Goal: Task Accomplishment & Management: Manage account settings

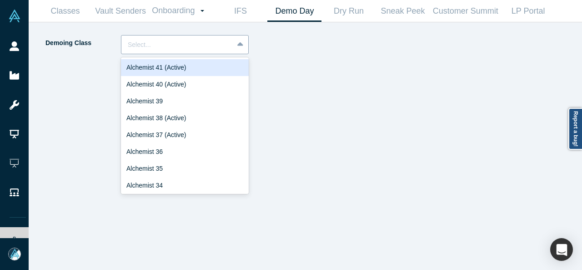
click at [140, 46] on div at bounding box center [177, 44] width 99 height 11
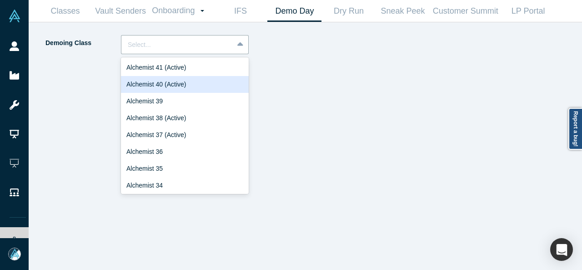
click at [154, 84] on div "Alchemist 40 (Active)" at bounding box center [185, 84] width 128 height 17
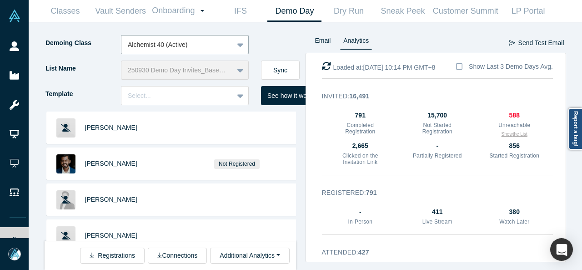
click at [507, 132] on button "Show the List" at bounding box center [515, 134] width 26 height 7
click at [292, 132] on div at bounding box center [293, 124] width 3 height 24
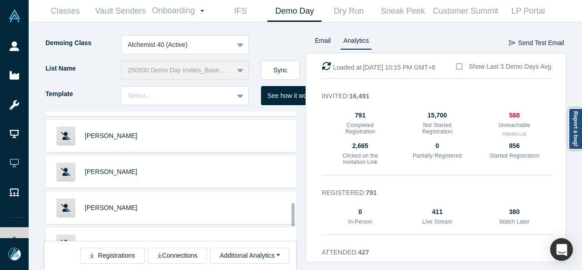
scroll to position [598, 0]
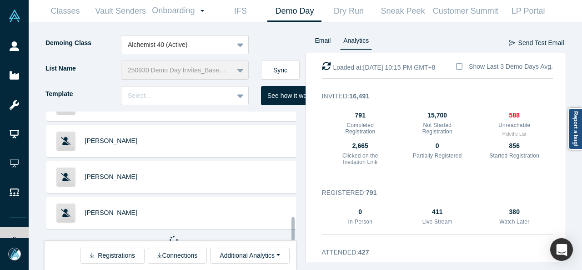
drag, startPoint x: 292, startPoint y: 131, endPoint x: 286, endPoint y: 239, distance: 107.5
click at [286, 239] on div "Kate Clark Andrew Hong Marcus Chan Loren Savini Baptiste Bel Austin Wills Caryn…" at bounding box center [171, 175] width 252 height 129
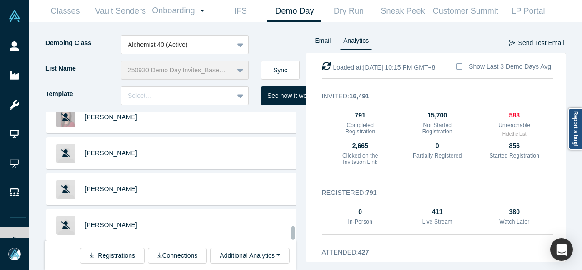
scroll to position [1310, 0]
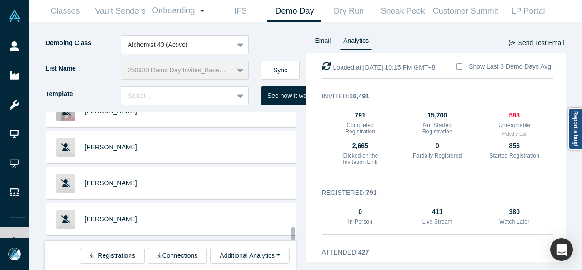
drag, startPoint x: 292, startPoint y: 173, endPoint x: 295, endPoint y: 240, distance: 66.5
click at [295, 240] on div at bounding box center [293, 175] width 3 height 127
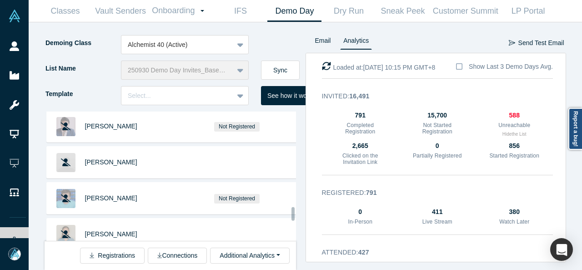
scroll to position [1662, 0]
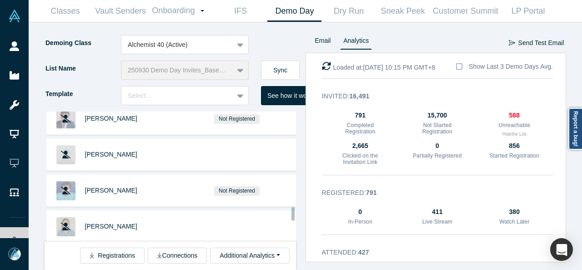
drag, startPoint x: 291, startPoint y: 194, endPoint x: 292, endPoint y: 214, distance: 20.0
click at [292, 214] on div at bounding box center [293, 214] width 3 height 14
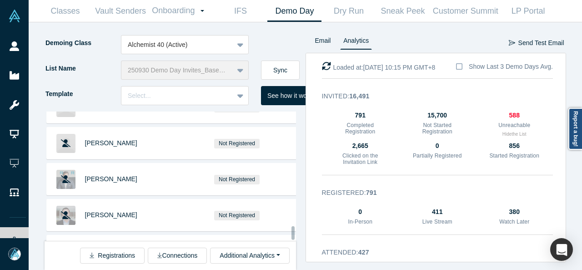
scroll to position [2023, 0]
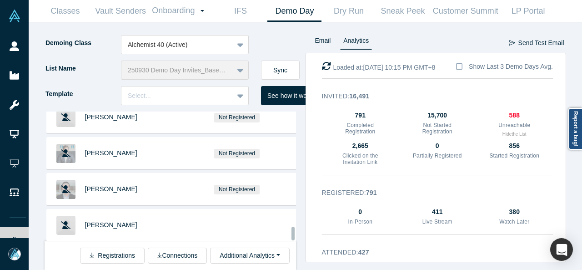
drag, startPoint x: 292, startPoint y: 214, endPoint x: 292, endPoint y: 236, distance: 21.4
click at [292, 236] on div at bounding box center [293, 234] width 3 height 14
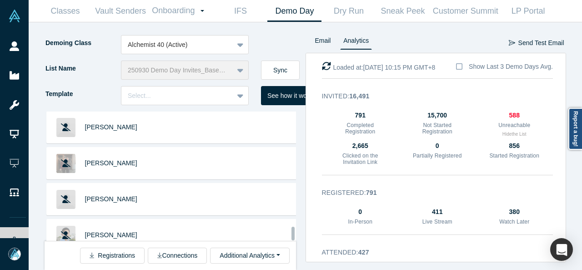
scroll to position [2735, 0]
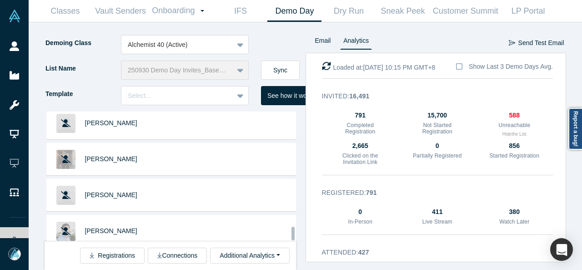
drag, startPoint x: 291, startPoint y: 205, endPoint x: 291, endPoint y: 236, distance: 30.9
click at [292, 236] on div at bounding box center [293, 234] width 3 height 14
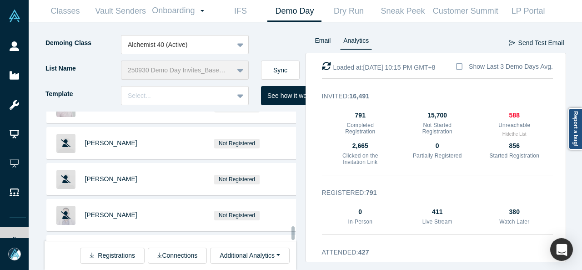
scroll to position [3448, 0]
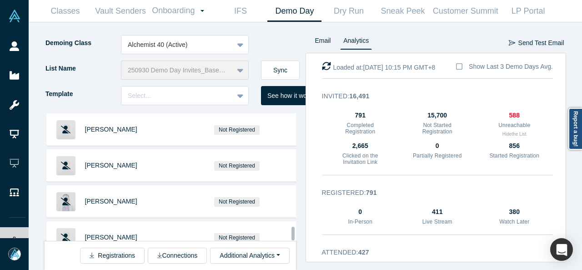
drag, startPoint x: 293, startPoint y: 205, endPoint x: 291, endPoint y: 229, distance: 24.2
click at [291, 229] on div "Kate Clark Andrew Hong Marcus Chan Loren Savini Baptiste Bel Austin Wills Caryn…" at bounding box center [171, 175] width 252 height 129
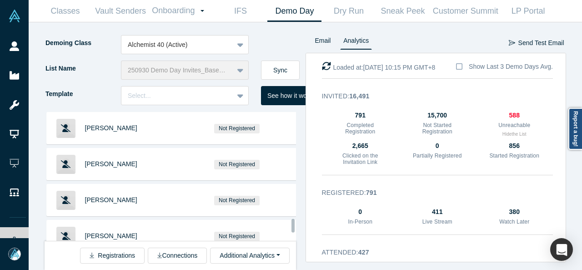
scroll to position [3861, 0]
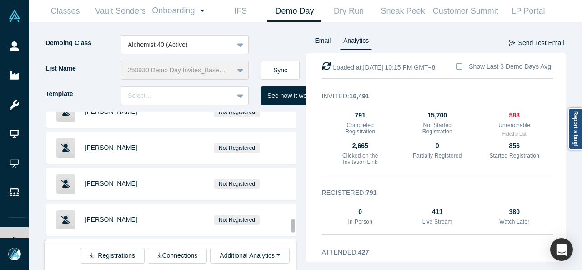
drag, startPoint x: 292, startPoint y: 214, endPoint x: 292, endPoint y: 226, distance: 11.4
click at [292, 226] on div at bounding box center [293, 226] width 3 height 14
click at [292, 221] on div "Kate Clark Andrew Hong Marcus Chan Loren Savini Baptiste Bel Austin Wills Caryn…" at bounding box center [171, 175] width 252 height 129
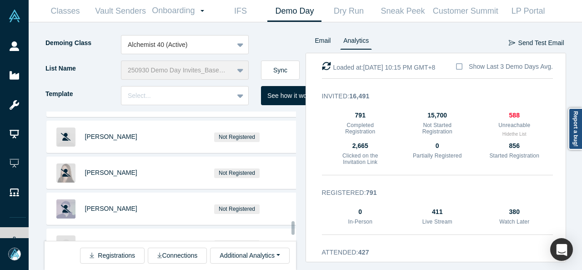
scroll to position [4160, 0]
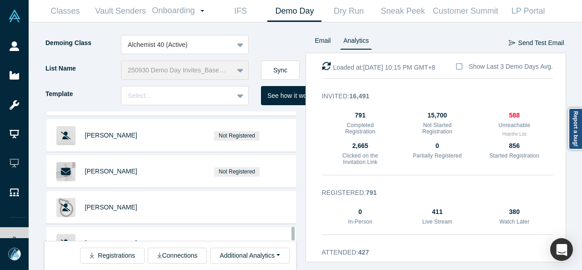
drag, startPoint x: 292, startPoint y: 221, endPoint x: 294, endPoint y: 230, distance: 8.9
click at [294, 230] on div at bounding box center [293, 234] width 3 height 14
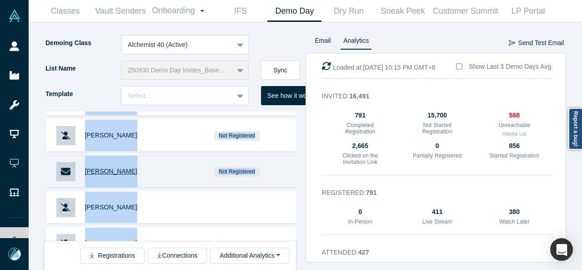
click at [127, 167] on span "Derek Distenfield" at bounding box center [111, 170] width 52 height 7
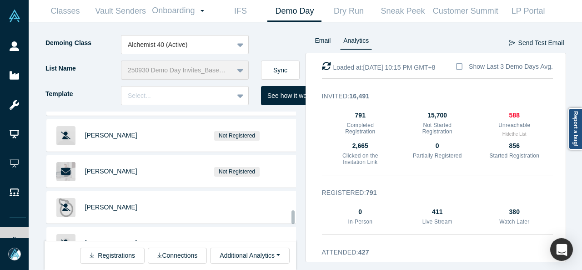
click at [297, 184] on div "Kate Clark Andrew Hong Marcus Chan Loren Savini Baptiste Bel Austin Wills Caryn…" at bounding box center [175, 190] width 261 height 158
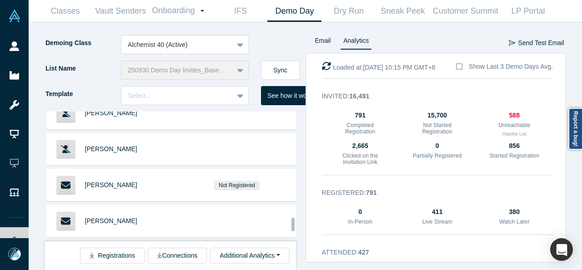
scroll to position [4509, 0]
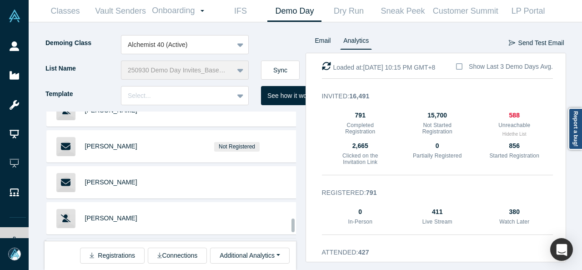
drag, startPoint x: 292, startPoint y: 216, endPoint x: 290, endPoint y: 224, distance: 8.6
click at [290, 224] on div "Kate Clark Andrew Hong Marcus Chan Loren Savini Baptiste Bel Austin Wills Caryn…" at bounding box center [171, 175] width 252 height 129
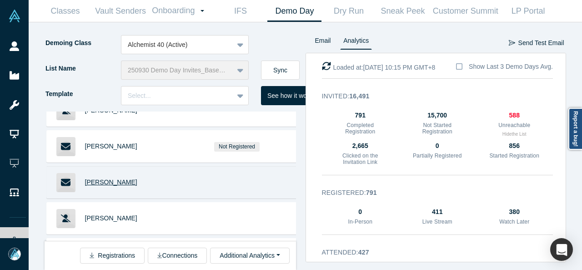
click at [108, 178] on span "Navin Goyal" at bounding box center [111, 181] width 52 height 7
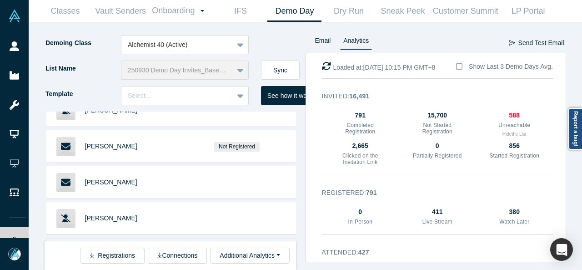
click at [106, 250] on span "Mike Euglow" at bounding box center [111, 253] width 52 height 7
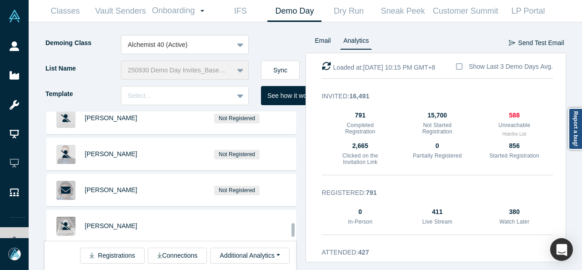
scroll to position [4736, 0]
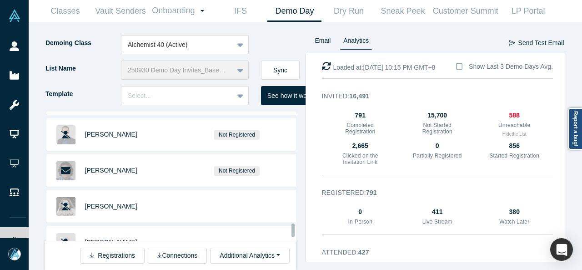
drag, startPoint x: 291, startPoint y: 221, endPoint x: 291, endPoint y: 227, distance: 5.0
click at [292, 227] on div at bounding box center [293, 230] width 3 height 14
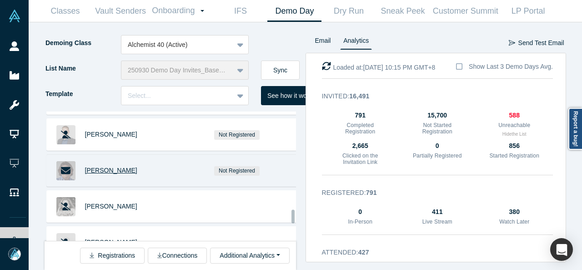
click at [102, 166] on span "Michael Fertik" at bounding box center [111, 169] width 52 height 7
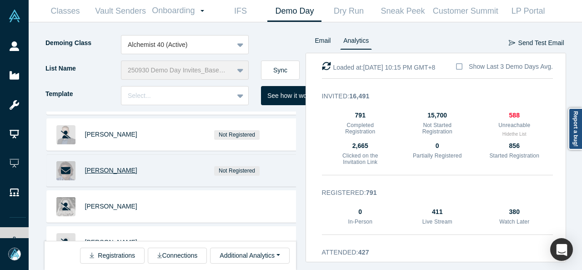
click at [115, 166] on span "Michael Fertik" at bounding box center [111, 169] width 52 height 7
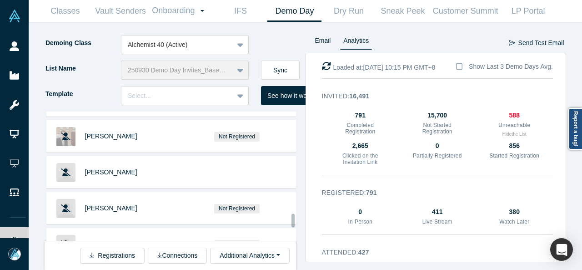
scroll to position [4980, 0]
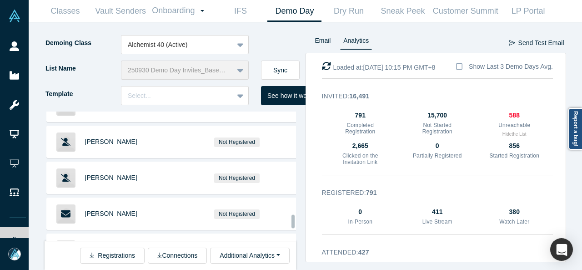
drag, startPoint x: 292, startPoint y: 215, endPoint x: 292, endPoint y: 220, distance: 5.0
click at [292, 220] on div at bounding box center [293, 221] width 3 height 14
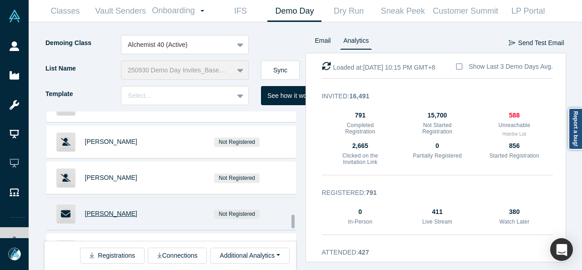
click at [112, 210] on span "Morgan Beller" at bounding box center [111, 213] width 52 height 7
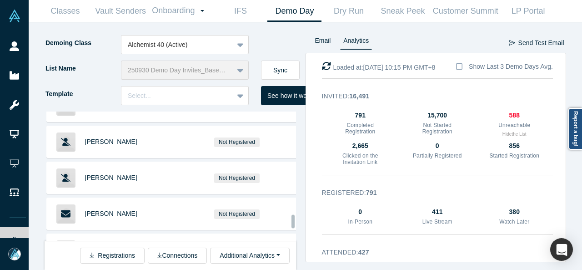
click at [293, 221] on div at bounding box center [293, 221] width 3 height 14
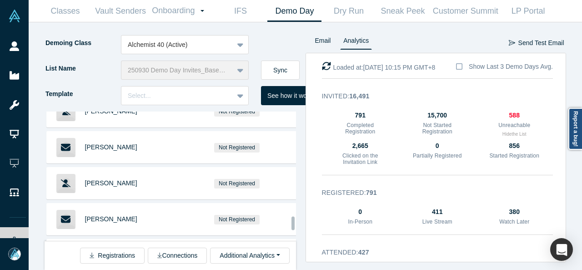
scroll to position [5069, 0]
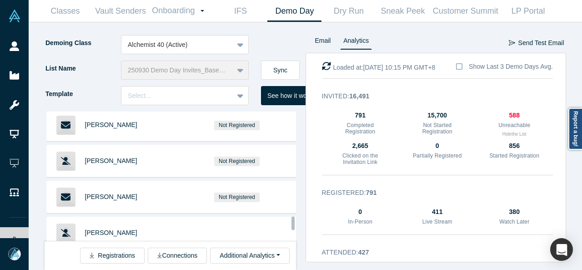
click at [292, 223] on div at bounding box center [293, 223] width 3 height 14
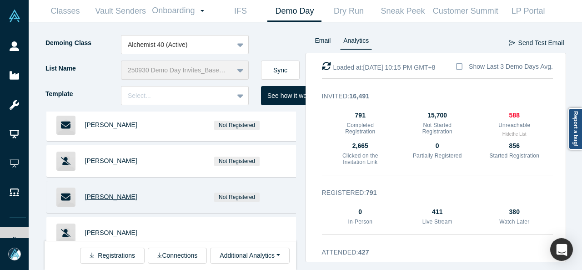
click at [116, 193] on span "Melina Sanchez" at bounding box center [111, 196] width 52 height 7
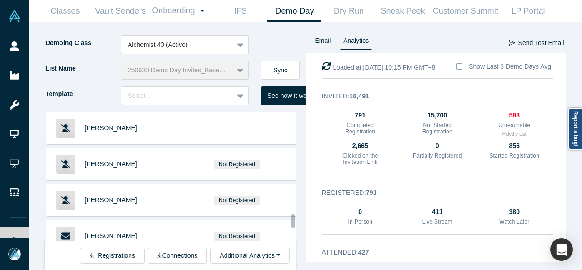
scroll to position [4914, 0]
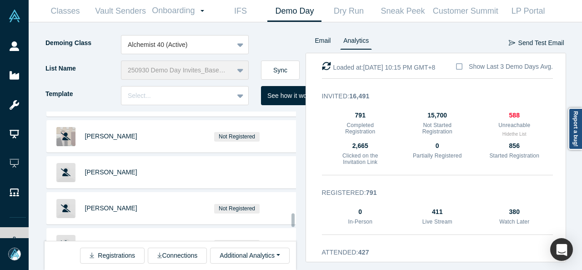
click at [292, 220] on div at bounding box center [293, 220] width 3 height 14
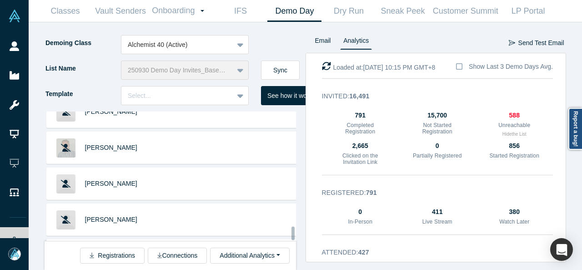
scroll to position [6283, 0]
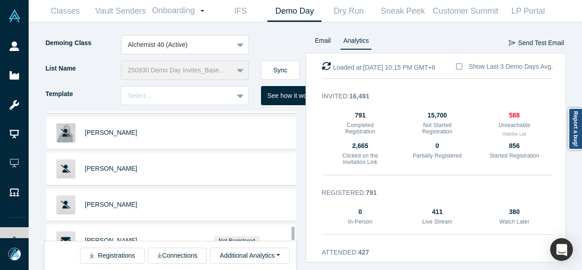
drag, startPoint x: 293, startPoint y: 217, endPoint x: 292, endPoint y: 234, distance: 16.9
click at [292, 234] on div at bounding box center [293, 233] width 3 height 14
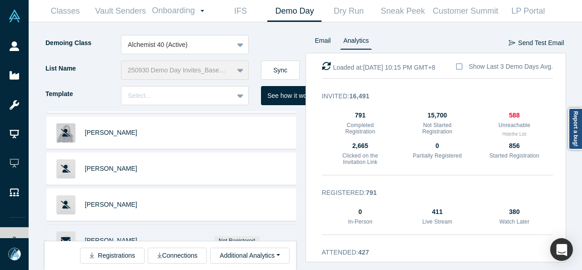
click at [96, 237] on span "[PERSON_NAME]" at bounding box center [111, 240] width 52 height 7
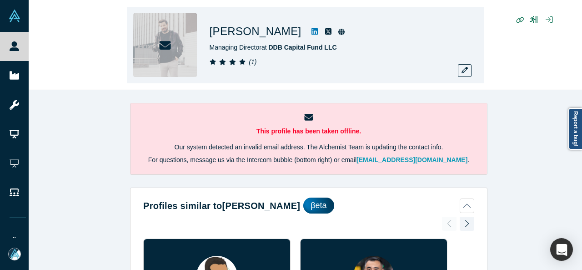
click at [313, 61] on div "( 1 )" at bounding box center [337, 62] width 255 height 10
drag, startPoint x: 210, startPoint y: 35, endPoint x: 294, endPoint y: 37, distance: 83.7
click at [294, 37] on h1 "Derek Distenfield" at bounding box center [256, 31] width 92 height 16
copy h1 "Derek Distenfield"
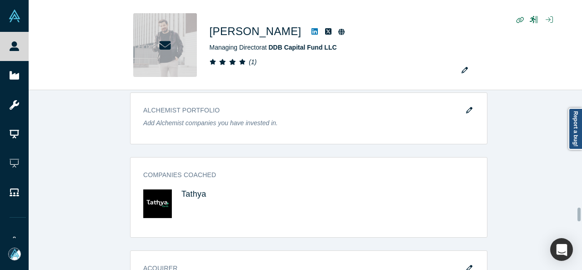
scroll to position [1700, 0]
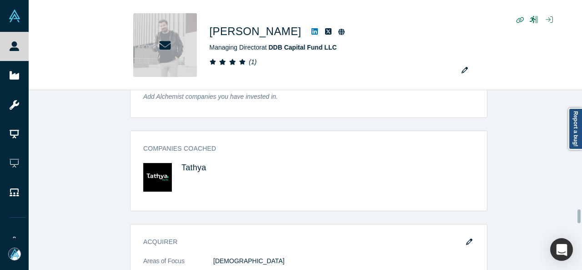
drag, startPoint x: 579, startPoint y: 95, endPoint x: 571, endPoint y: 213, distance: 118.6
click at [571, 213] on div "This profile has been taken offline. Our system detected an invalid email addre…" at bounding box center [306, 180] width 554 height 180
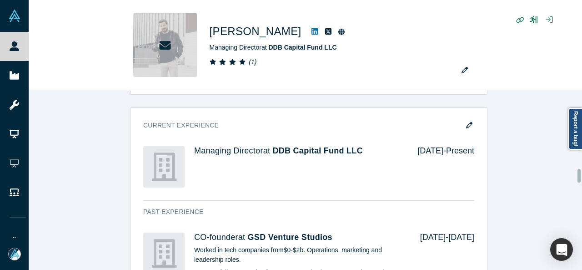
scroll to position [1092, 0]
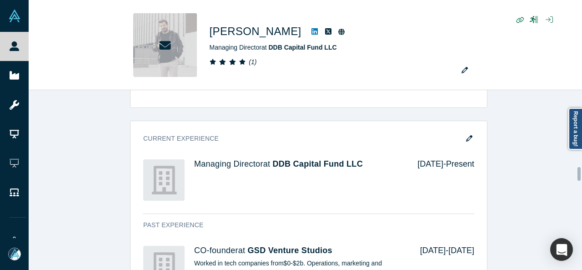
drag, startPoint x: 579, startPoint y: 211, endPoint x: 582, endPoint y: 168, distance: 42.4
click at [582, 168] on div "This profile has been taken offline. Our system detected an invalid email addre…" at bounding box center [306, 180] width 554 height 180
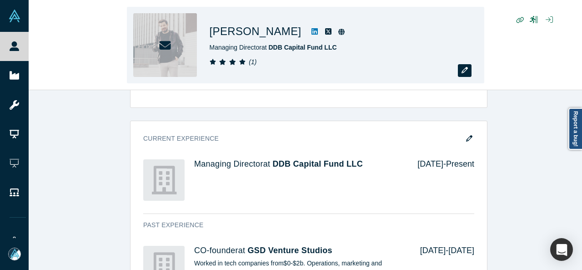
click at [463, 71] on icon "button" at bounding box center [465, 70] width 6 height 6
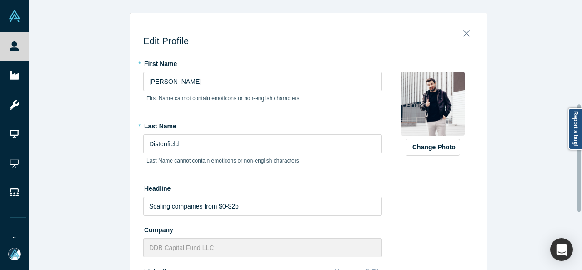
scroll to position [260, 0]
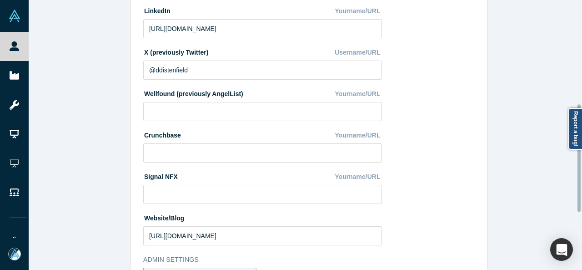
click at [579, 158] on div at bounding box center [580, 135] width 3 height 268
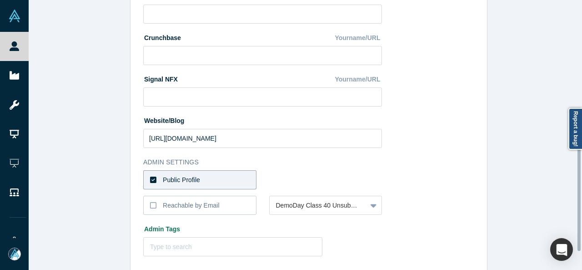
scroll to position [358, 0]
drag, startPoint x: 579, startPoint y: 158, endPoint x: 581, endPoint y: 197, distance: 39.2
click at [581, 197] on div "Edit Profile * First Name Derek First Name cannot contain emoticons or non-engl…" at bounding box center [306, 135] width 554 height 270
click at [204, 205] on div "Reachable by Email" at bounding box center [191, 205] width 57 height 10
click at [0, 0] on input "Reachable by Email" at bounding box center [0, 0] width 0 height 0
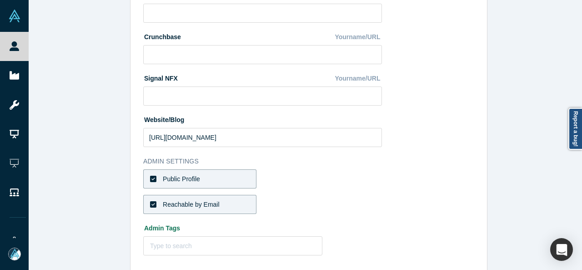
click at [581, 211] on div "Edit Profile * First Name Derek First Name cannot contain emoticons or non-engl…" at bounding box center [309, 138] width 560 height 277
click at [579, 212] on div at bounding box center [579, 196] width 3 height 107
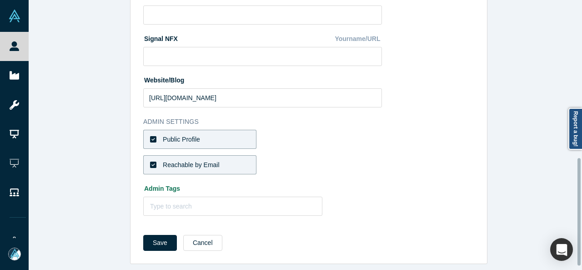
scroll to position [404, 0]
drag, startPoint x: 579, startPoint y: 212, endPoint x: 574, endPoint y: 234, distance: 22.5
click at [574, 234] on div "Edit Profile * First Name Derek First Name cannot contain emoticons or non-engl…" at bounding box center [306, 135] width 554 height 270
click at [165, 235] on button "Save" at bounding box center [160, 243] width 34 height 16
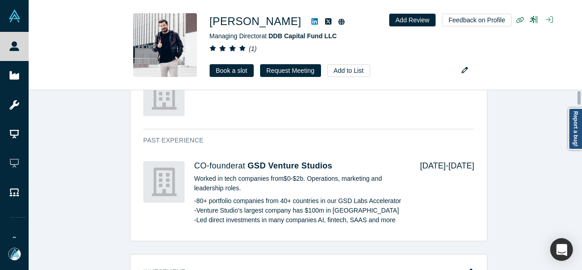
scroll to position [0, 0]
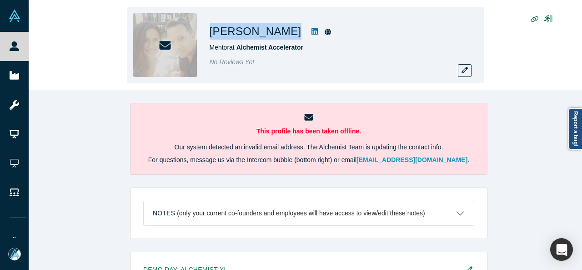
drag, startPoint x: 210, startPoint y: 30, endPoint x: 277, endPoint y: 38, distance: 67.3
click at [277, 38] on div "[PERSON_NAME]" at bounding box center [337, 31] width 255 height 16
copy div "[PERSON_NAME]"
click at [580, 84] on div "Mike Euglow Mentor at Alchemist Accelerator No Reviews Yet" at bounding box center [306, 45] width 554 height 90
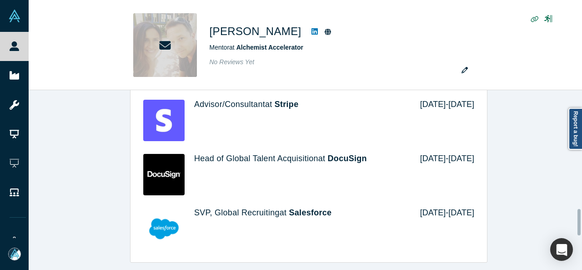
scroll to position [810, 0]
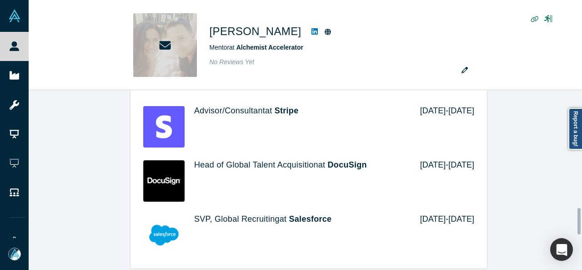
drag, startPoint x: 579, startPoint y: 103, endPoint x: 579, endPoint y: 220, distance: 116.9
click at [579, 220] on div at bounding box center [579, 221] width 3 height 26
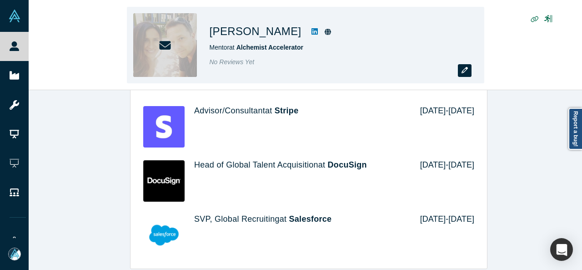
click at [460, 73] on button "button" at bounding box center [465, 70] width 14 height 13
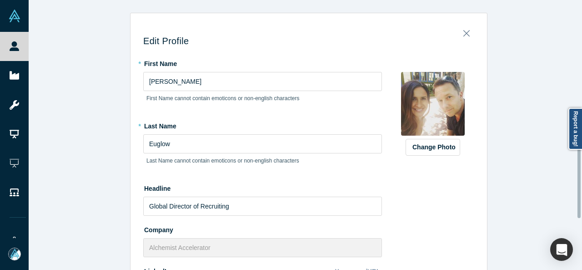
scroll to position [276, 0]
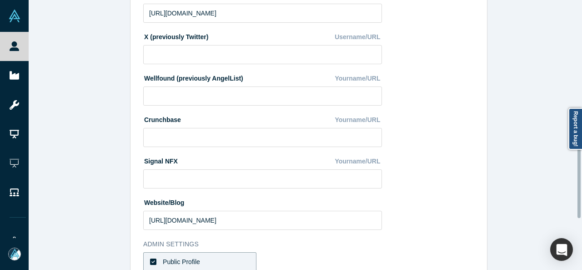
click at [581, 164] on div at bounding box center [580, 135] width 3 height 268
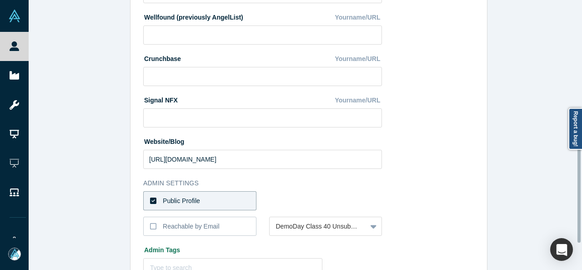
scroll to position [339, 0]
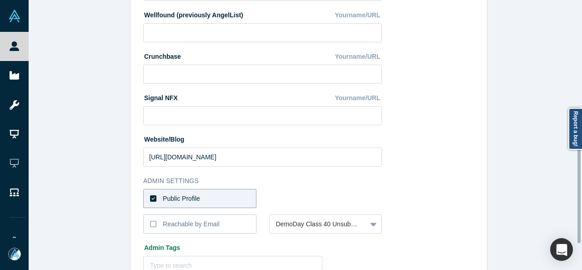
drag, startPoint x: 579, startPoint y: 165, endPoint x: 574, endPoint y: 190, distance: 25.7
click at [574, 190] on div "Edit Profile * First Name Mike First Name cannot contain emoticons or non-engli…" at bounding box center [306, 135] width 554 height 270
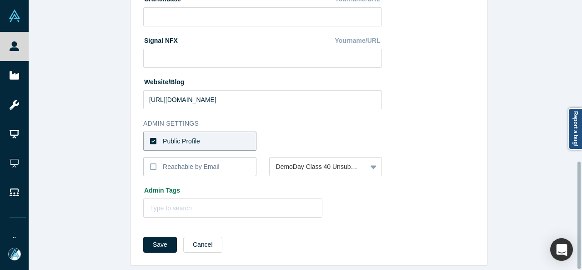
scroll to position [404, 0]
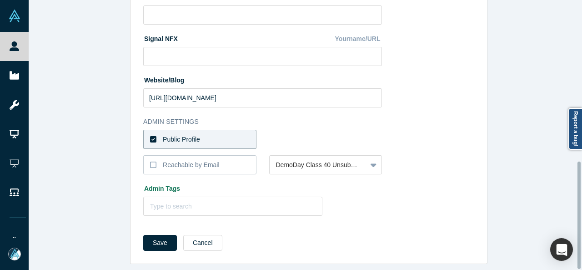
drag, startPoint x: 579, startPoint y: 166, endPoint x: 578, endPoint y: 234, distance: 68.7
click at [578, 234] on div at bounding box center [579, 214] width 3 height 107
click at [195, 238] on button "Cancel" at bounding box center [202, 243] width 39 height 16
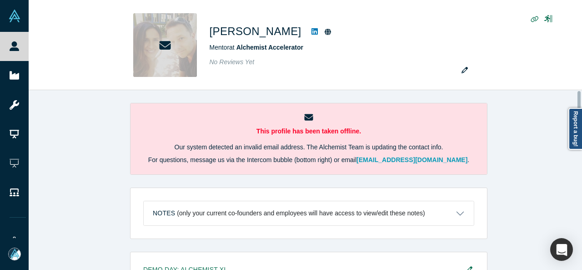
scroll to position [521, 0]
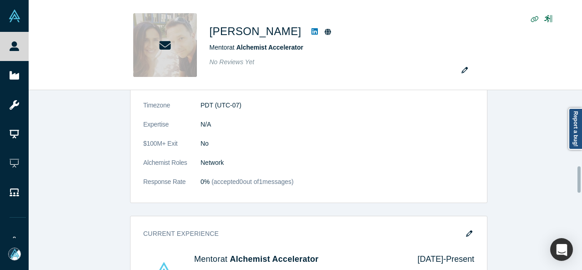
click at [579, 181] on div at bounding box center [580, 180] width 3 height 178
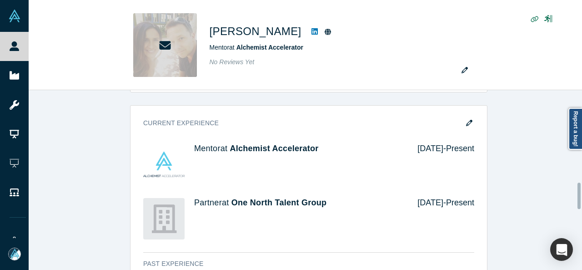
scroll to position [634, 0]
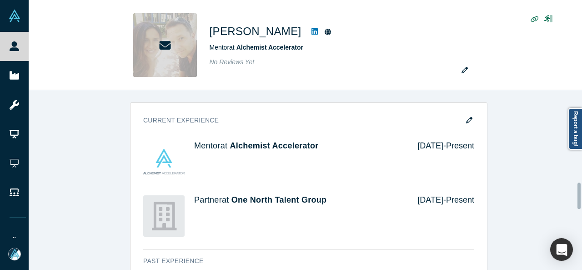
drag, startPoint x: 578, startPoint y: 171, endPoint x: 576, endPoint y: 188, distance: 16.5
click at [576, 188] on div "This profile has been taken offline. Our system detected an invalid email addre…" at bounding box center [306, 180] width 554 height 180
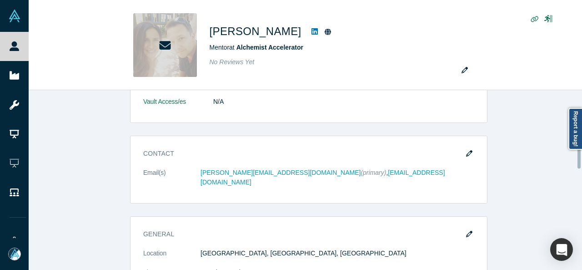
click at [579, 155] on div at bounding box center [580, 180] width 3 height 178
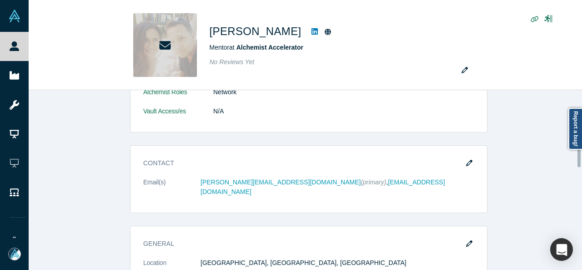
scroll to position [341, 0]
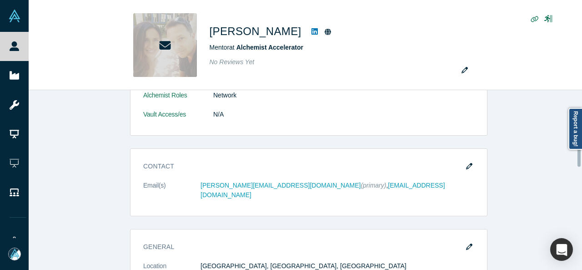
click at [581, 153] on div "This profile has been taken offline. Our system detected an invalid email addre…" at bounding box center [306, 180] width 554 height 180
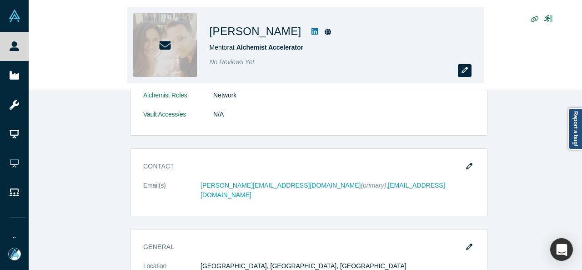
click at [465, 70] on icon "button" at bounding box center [465, 70] width 6 height 6
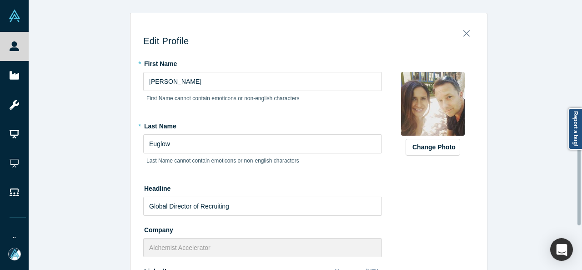
scroll to position [294, 0]
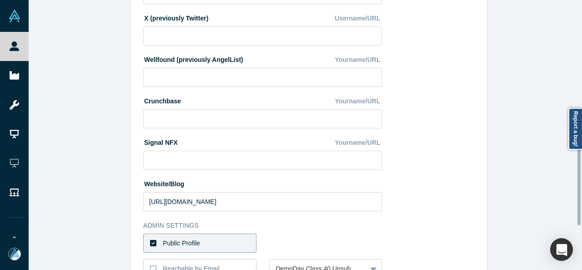
click at [579, 171] on div at bounding box center [580, 135] width 3 height 268
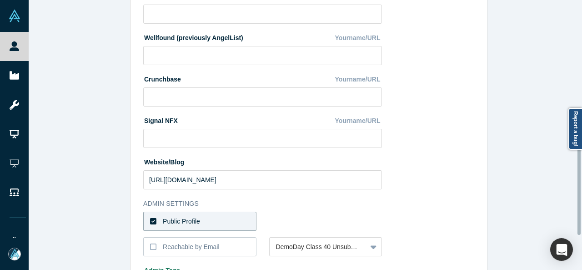
scroll to position [318, 0]
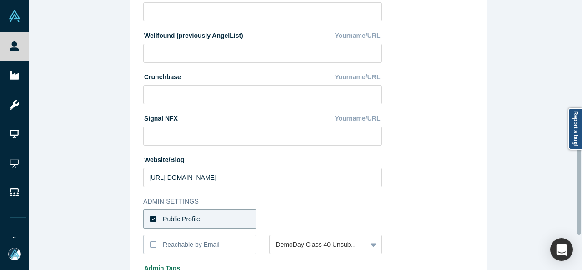
drag, startPoint x: 579, startPoint y: 171, endPoint x: 580, endPoint y: 181, distance: 9.6
click at [580, 181] on div at bounding box center [579, 180] width 3 height 107
click at [237, 225] on label "Public Profile" at bounding box center [199, 218] width 113 height 19
click at [0, 0] on input "Public Profile" at bounding box center [0, 0] width 0 height 0
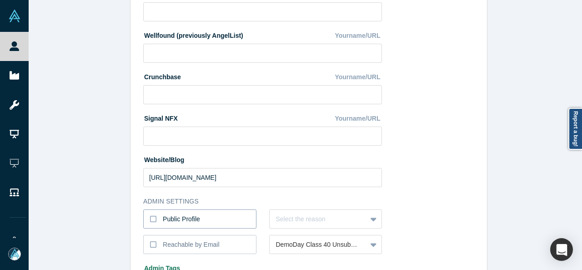
click at [222, 223] on label "Public Profile" at bounding box center [199, 218] width 113 height 19
click at [0, 0] on input "Public Profile" at bounding box center [0, 0] width 0 height 0
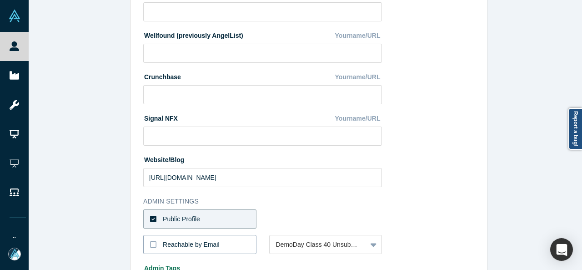
click at [211, 245] on div "Reachable by Email" at bounding box center [191, 245] width 57 height 10
click at [0, 0] on input "Reachable by Email" at bounding box center [0, 0] width 0 height 0
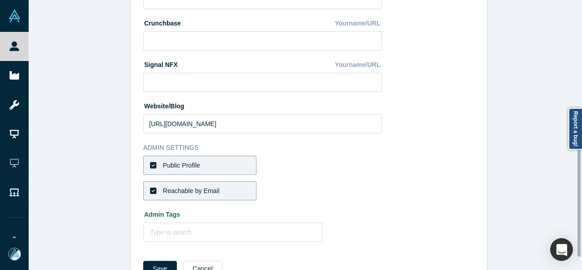
scroll to position [376, 0]
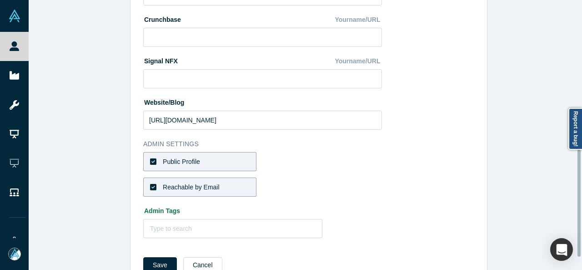
drag, startPoint x: 578, startPoint y: 224, endPoint x: 574, endPoint y: 247, distance: 23.0
click at [574, 247] on div "Edit Profile * First Name Mike First Name cannot contain emoticons or non-engli…" at bounding box center [306, 135] width 554 height 270
click at [151, 265] on button "Save" at bounding box center [160, 265] width 34 height 16
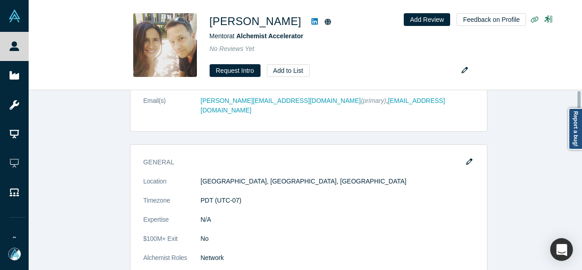
scroll to position [0, 0]
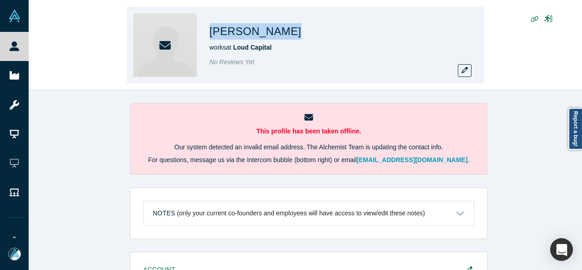
drag, startPoint x: 272, startPoint y: 31, endPoint x: 209, endPoint y: 32, distance: 63.2
click at [210, 32] on div "[PERSON_NAME]" at bounding box center [337, 31] width 255 height 16
copy h1 "[PERSON_NAME]"
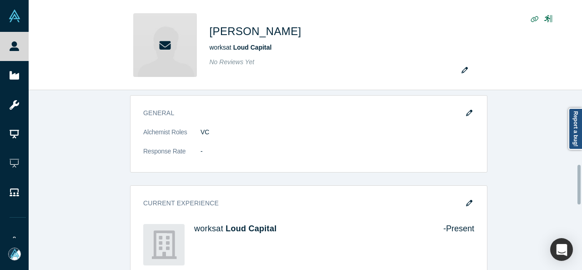
scroll to position [328, 0]
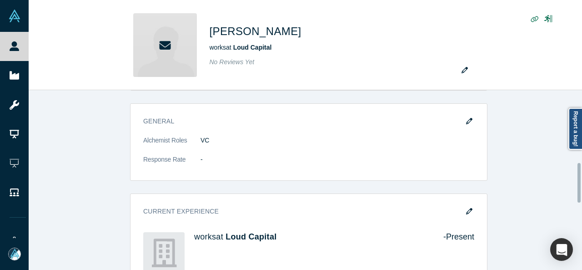
drag, startPoint x: 578, startPoint y: 101, endPoint x: 569, endPoint y: 171, distance: 71.5
click at [569, 171] on div "This profile has been taken offline. Our system detected an invalid email addre…" at bounding box center [306, 180] width 554 height 180
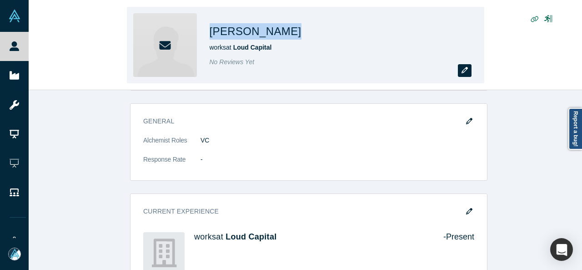
click at [469, 71] on button "button" at bounding box center [465, 70] width 14 height 13
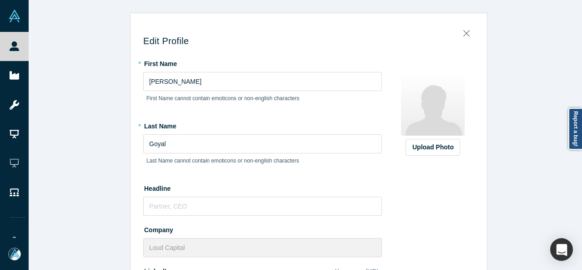
click at [581, 155] on div "Edit Profile * First Name Navin First Name cannot contain emoticons or non-engl…" at bounding box center [309, 138] width 560 height 277
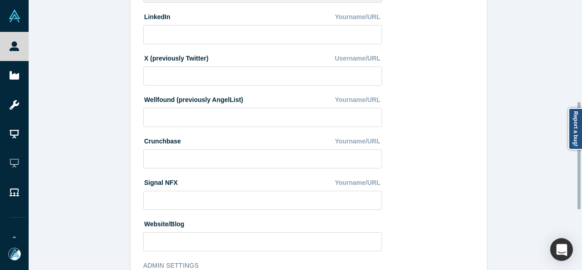
click at [580, 156] on div at bounding box center [580, 135] width 3 height 268
click at [275, 40] on input at bounding box center [262, 34] width 239 height 19
paste input "https://www.linkedin.com/in/navingoyalmd/"
type input "https://www.linkedin.com/in/navingoyalmd/"
drag, startPoint x: 577, startPoint y: 181, endPoint x: 569, endPoint y: 219, distance: 38.2
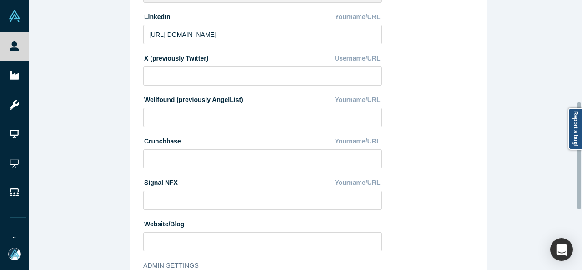
click at [569, 219] on div "Edit Profile * First Name Navin First Name cannot contain emoticons or non-engl…" at bounding box center [309, 138] width 560 height 277
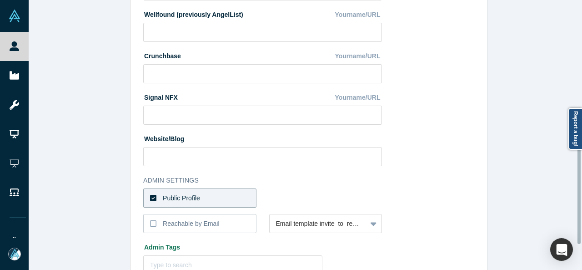
scroll to position [341, 0]
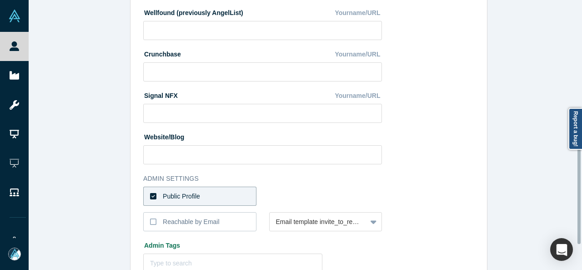
drag, startPoint x: 578, startPoint y: 201, endPoint x: 570, endPoint y: 235, distance: 35.4
click at [570, 235] on div "Edit Profile * First Name Navin First Name cannot contain emoticons or non-engl…" at bounding box center [306, 135] width 554 height 270
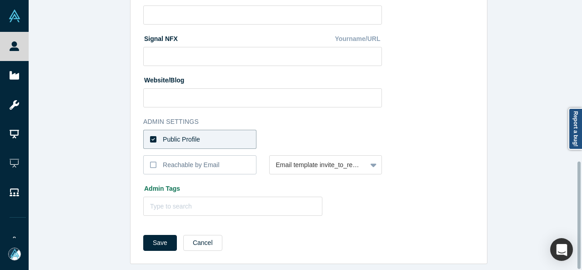
click at [579, 251] on div at bounding box center [580, 135] width 3 height 268
click at [164, 235] on button "Save" at bounding box center [160, 243] width 34 height 16
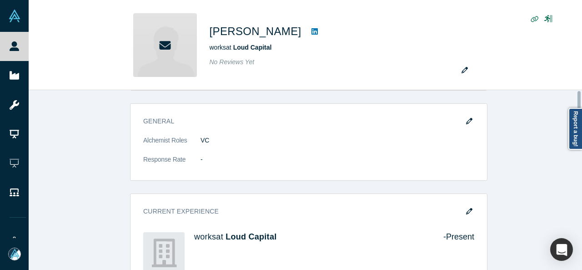
scroll to position [0, 0]
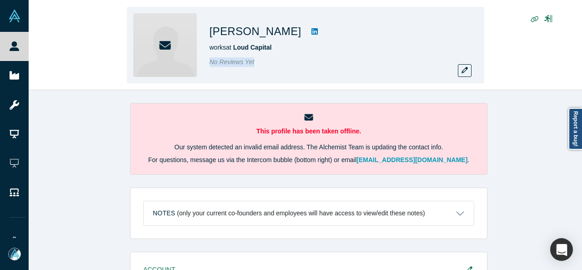
drag, startPoint x: 579, startPoint y: 53, endPoint x: 576, endPoint y: 67, distance: 14.0
click at [576, 67] on div "Navin Goyal works at Loud Capital No Reviews Yet" at bounding box center [306, 45] width 554 height 90
click at [546, 73] on div "Navin Goyal works at Loud Capital No Reviews Yet" at bounding box center [306, 45] width 554 height 90
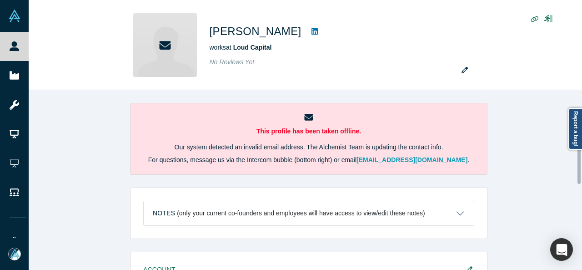
scroll to position [243, 0]
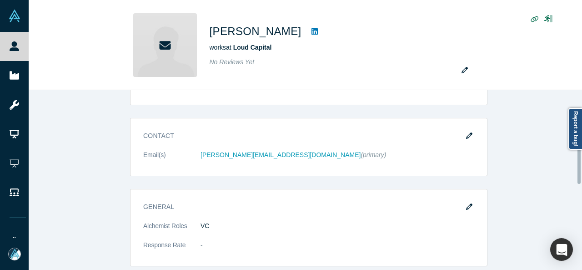
click at [580, 164] on div at bounding box center [580, 180] width 3 height 178
click at [580, 164] on div at bounding box center [579, 164] width 3 height 40
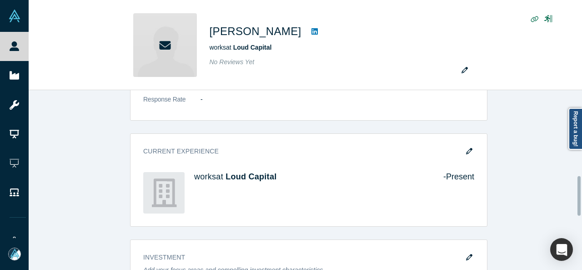
scroll to position [395, 0]
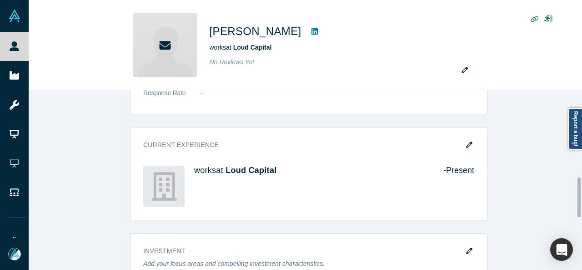
drag, startPoint x: 578, startPoint y: 162, endPoint x: 574, endPoint y: 196, distance: 33.5
click at [574, 196] on div "This profile has been taken offline. Our system detected an invalid email addre…" at bounding box center [306, 180] width 554 height 180
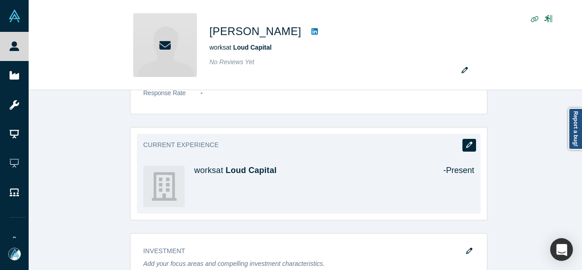
click at [463, 143] on button "button" at bounding box center [470, 145] width 14 height 13
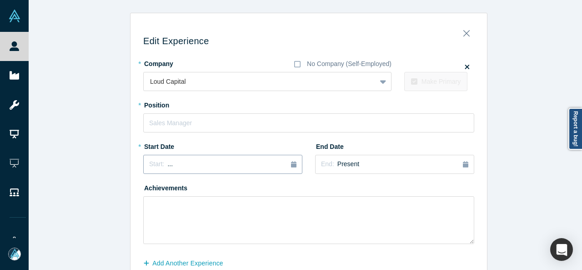
click at [223, 163] on div "Start: ..." at bounding box center [222, 164] width 147 height 10
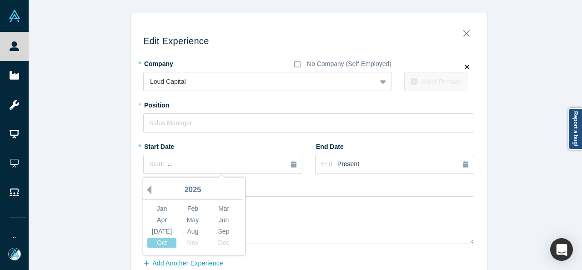
click at [146, 188] on button "Previous Year" at bounding box center [146, 189] width 9 height 9
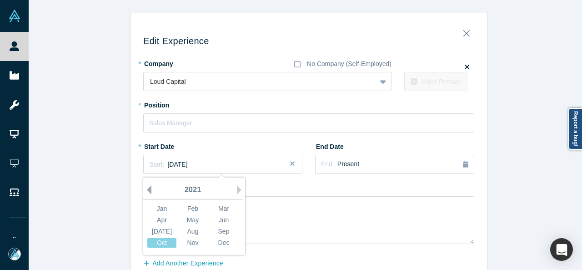
click at [146, 188] on button "Previous Year" at bounding box center [146, 189] width 9 height 9
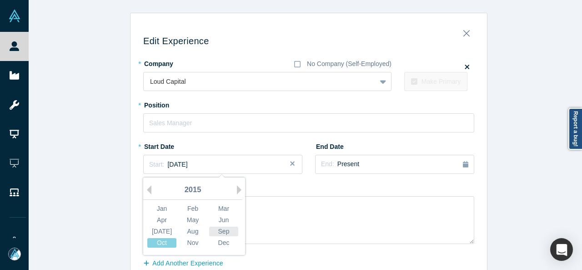
click at [217, 229] on div "Sep" at bounding box center [223, 232] width 29 height 10
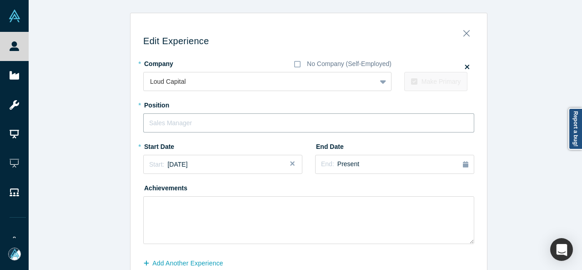
click at [217, 126] on input "text" at bounding box center [308, 122] width 331 height 19
paste input "Founder | Managing Partner"
type input "Founder | Managing Partner"
click at [220, 261] on button "Add Another Experience" at bounding box center [188, 263] width 90 height 16
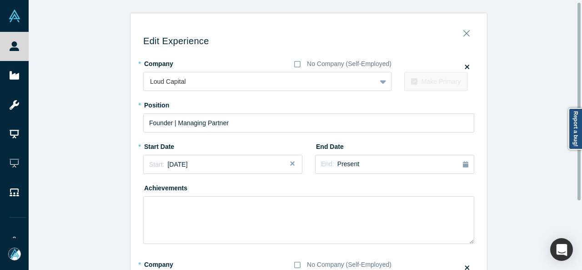
scroll to position [2, 0]
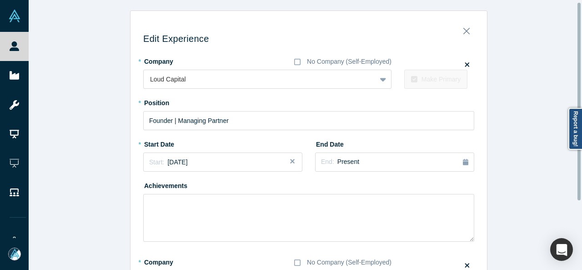
drag, startPoint x: 579, startPoint y: 101, endPoint x: 578, endPoint y: 154, distance: 52.3
click at [579, 154] on div at bounding box center [580, 135] width 3 height 268
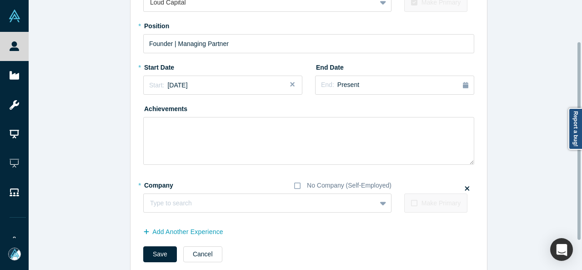
scroll to position [96, 0]
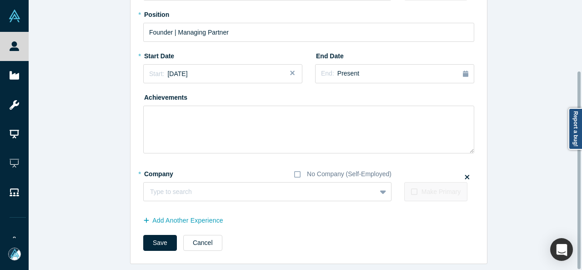
drag, startPoint x: 579, startPoint y: 156, endPoint x: 567, endPoint y: 227, distance: 71.5
click at [567, 227] on div "Edit Experience * Company No Company (Self-Employed) Loud Capital To pick up a …" at bounding box center [306, 135] width 554 height 270
click at [234, 187] on div at bounding box center [250, 191] width 201 height 11
paste input "Founder Founder LOUD Collective"
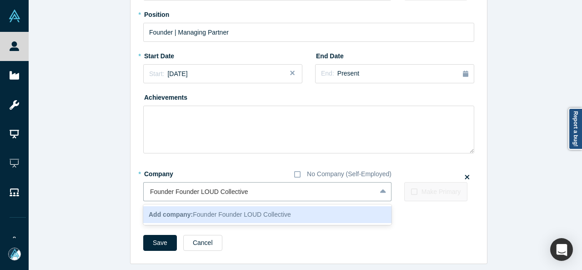
drag, startPoint x: 198, startPoint y: 187, endPoint x: 116, endPoint y: 193, distance: 81.6
click at [116, 193] on div "Edit Experience * Company No Company (Self-Employed) Loud Capital To pick up a …" at bounding box center [309, 93] width 560 height 342
click at [197, 187] on input "Founder Founder LOUD Collective" at bounding box center [200, 192] width 100 height 10
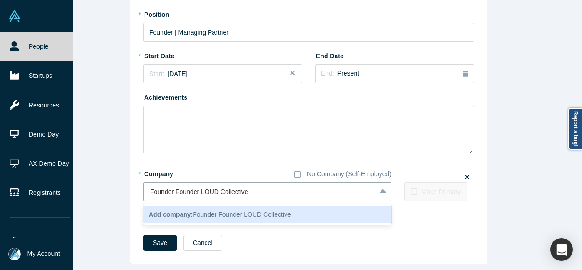
drag, startPoint x: 197, startPoint y: 186, endPoint x: 0, endPoint y: 206, distance: 197.9
click at [0, 206] on div "People Startups Resources Demo Day AX Demo Day Registrants Settings Dashboard E…" at bounding box center [291, 135] width 582 height 270
type input "LOUD Collective"
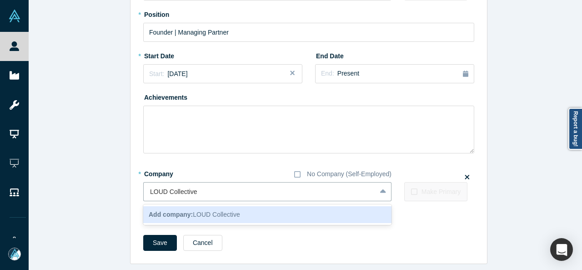
click at [157, 211] on b "Add company:" at bounding box center [171, 214] width 44 height 7
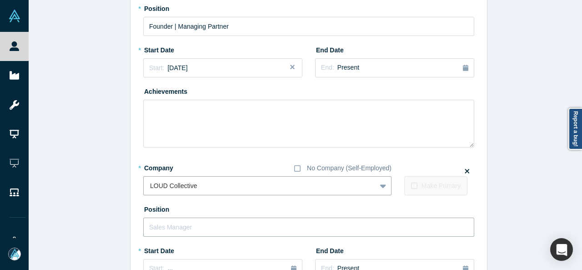
click at [169, 230] on input "text" at bounding box center [308, 226] width 331 height 19
paste input "Founder Founder"
type input "Founder"
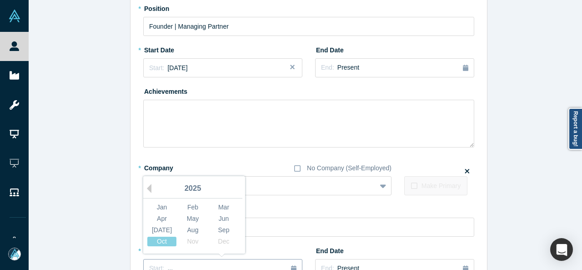
click at [223, 264] on div "Start: ..." at bounding box center [222, 268] width 147 height 10
click at [155, 219] on div "Apr" at bounding box center [161, 219] width 29 height 10
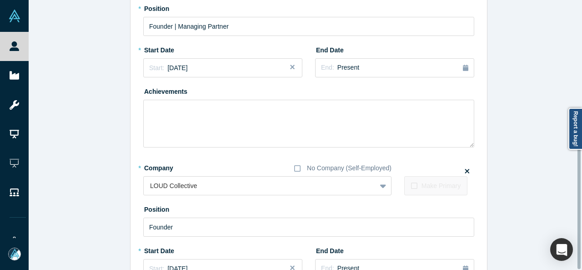
scroll to position [249, 0]
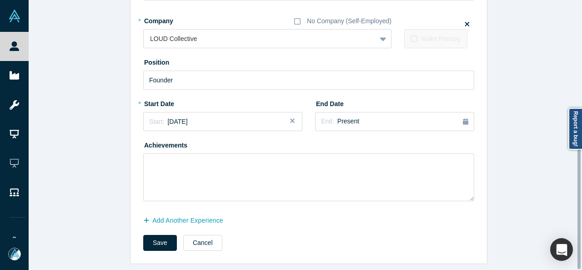
drag, startPoint x: 579, startPoint y: 195, endPoint x: 574, endPoint y: 215, distance: 21.1
click at [574, 215] on div "Edit Experience * Company No Company (Self-Employed) Loud Capital To pick up a …" at bounding box center [306, 135] width 554 height 270
click at [152, 235] on button "Save" at bounding box center [160, 243] width 34 height 16
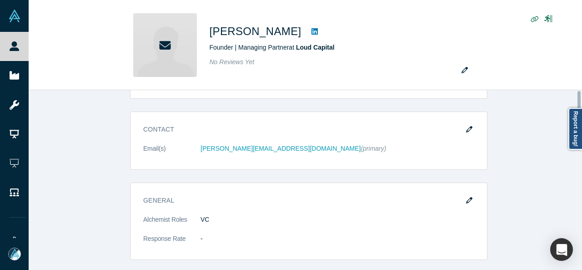
scroll to position [0, 0]
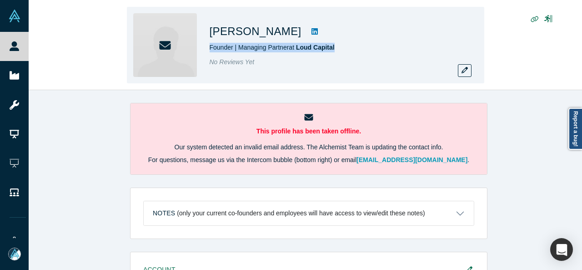
drag, startPoint x: 344, startPoint y: 50, endPoint x: 207, endPoint y: 49, distance: 136.9
click at [207, 49] on div "Navin Goyal Founder | Managing Partner at Loud Capital No Reviews Yet" at bounding box center [305, 45] width 357 height 76
copy span "Founder | Managing Partner at Loud Capital"
click at [463, 74] on button "button" at bounding box center [465, 70] width 14 height 13
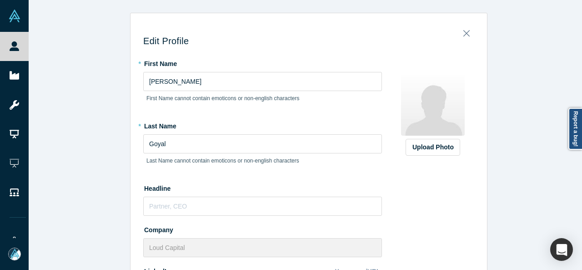
click at [578, 174] on div "Edit Profile * First Name Navin First Name cannot contain emoticons or non-engl…" at bounding box center [309, 138] width 560 height 277
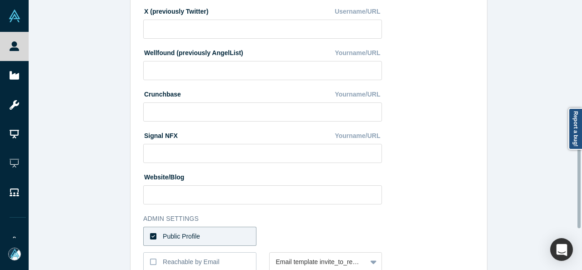
click at [580, 174] on div at bounding box center [580, 135] width 3 height 268
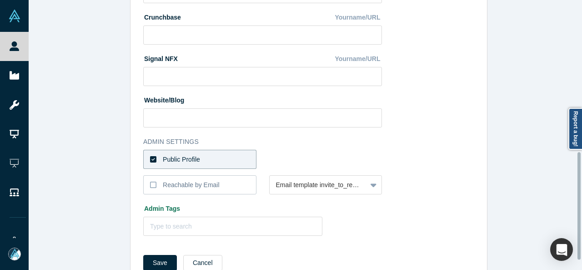
scroll to position [404, 0]
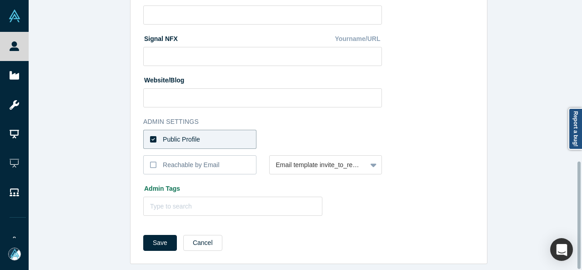
drag, startPoint x: 579, startPoint y: 176, endPoint x: 573, endPoint y: 226, distance: 50.9
click at [573, 226] on div "Edit Profile * First Name Navin First Name cannot contain emoticons or non-engl…" at bounding box center [306, 135] width 554 height 270
click at [201, 237] on button "Cancel" at bounding box center [202, 243] width 39 height 16
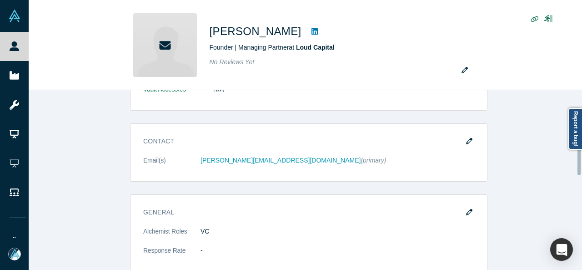
scroll to position [224, 0]
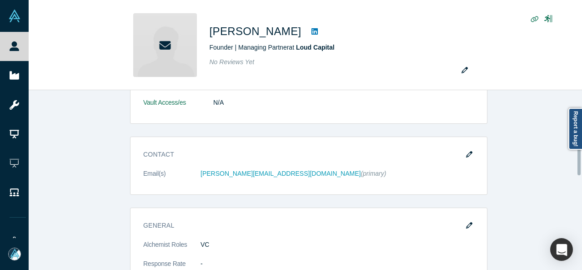
drag, startPoint x: 577, startPoint y: 97, endPoint x: 574, endPoint y: 142, distance: 45.1
click at [574, 142] on body "People Startups Resources Demo Day AX Demo Day Registrants Settings Dashboard E…" at bounding box center [291, 135] width 582 height 270
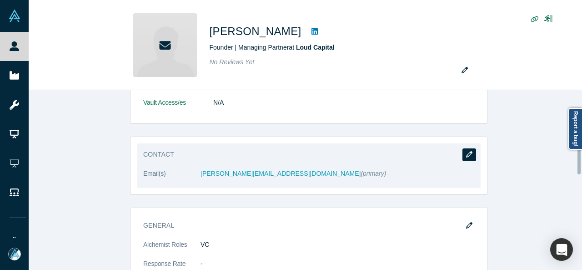
click at [466, 151] on icon "button" at bounding box center [469, 154] width 6 height 6
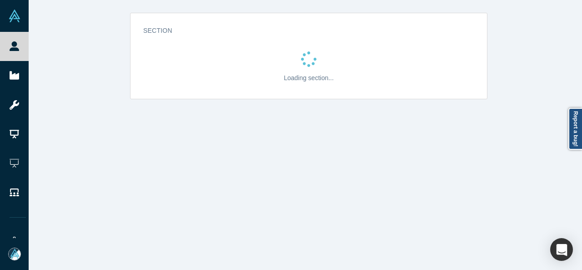
scroll to position [0, 0]
select select "US"
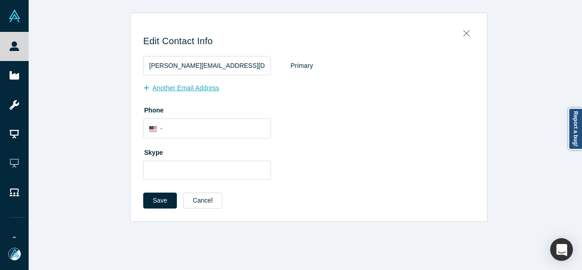
click at [211, 91] on button "Another Email Address" at bounding box center [186, 88] width 86 height 16
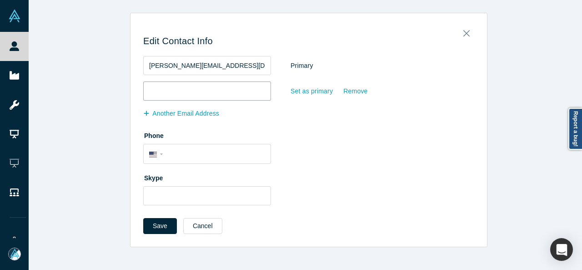
click at [210, 91] on input "email" at bounding box center [207, 90] width 128 height 19
paste input "ngoyal@loudco.com"
type input "ngoyal@loudco.com"
click at [306, 93] on div "Set as primary" at bounding box center [311, 91] width 43 height 16
click at [0, 0] on input "Set as primary" at bounding box center [0, 0] width 0 height 0
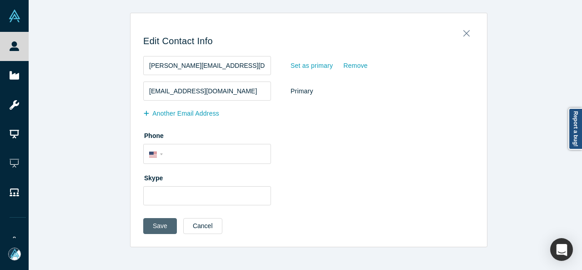
click at [153, 224] on button "Save" at bounding box center [160, 226] width 34 height 16
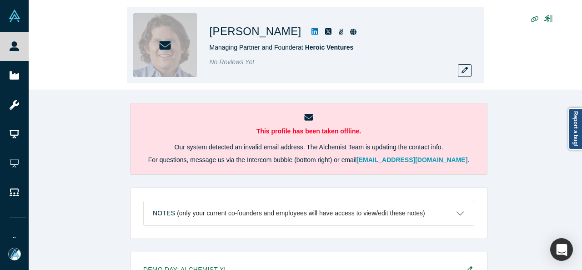
drag, startPoint x: 209, startPoint y: 31, endPoint x: 277, endPoint y: 35, distance: 68.3
click at [277, 35] on h1 "[PERSON_NAME]" at bounding box center [256, 31] width 92 height 16
copy h1 "[PERSON_NAME]"
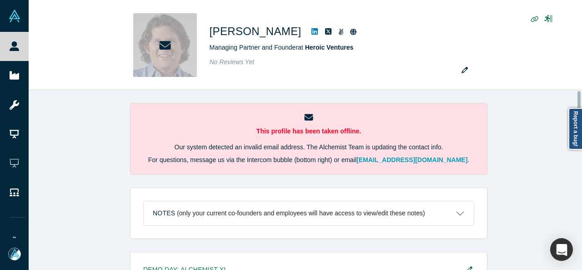
scroll to position [427, 0]
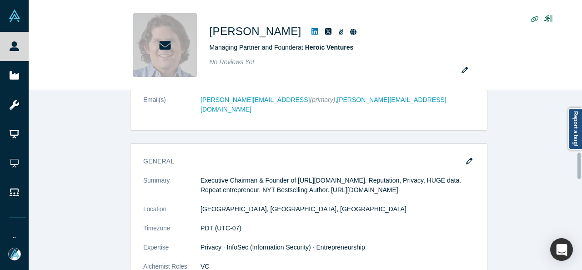
click at [579, 166] on div at bounding box center [580, 180] width 3 height 178
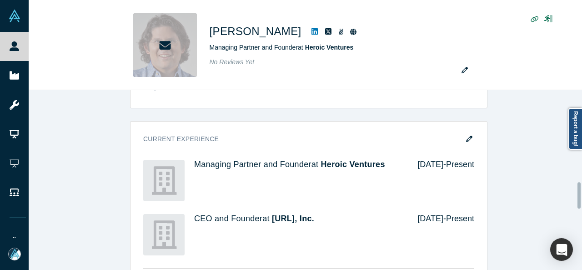
scroll to position [631, 0]
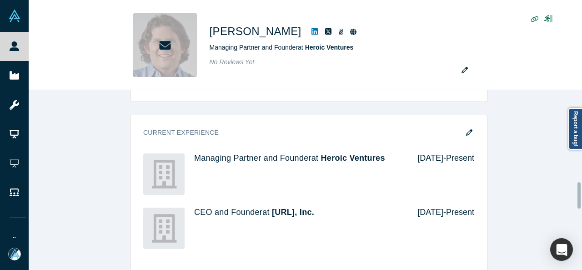
drag, startPoint x: 579, startPoint y: 166, endPoint x: 580, endPoint y: 195, distance: 29.6
click at [580, 195] on div at bounding box center [579, 195] width 3 height 26
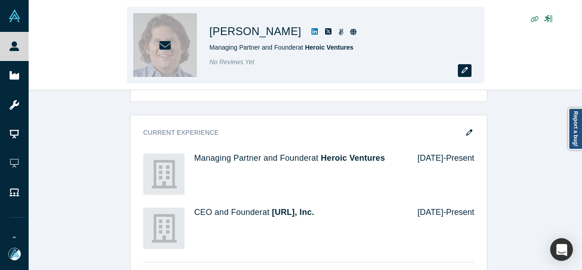
click at [462, 72] on icon "button" at bounding box center [465, 70] width 6 height 6
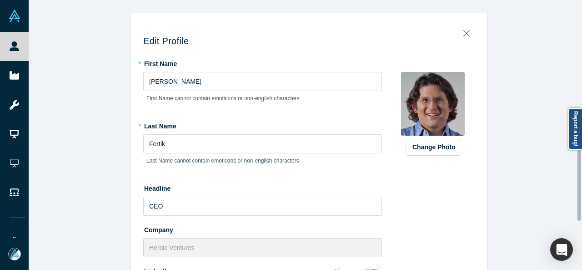
scroll to position [283, 0]
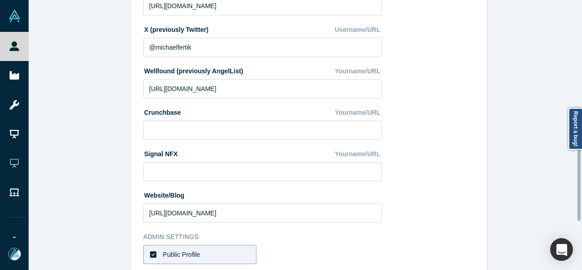
click at [579, 167] on div at bounding box center [580, 135] width 3 height 268
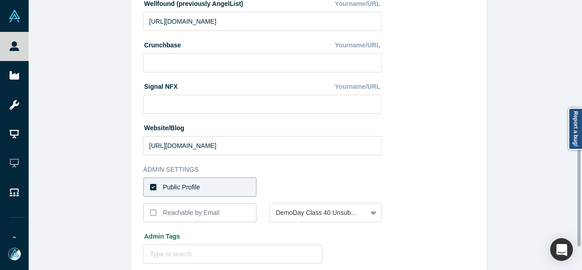
scroll to position [352, 0]
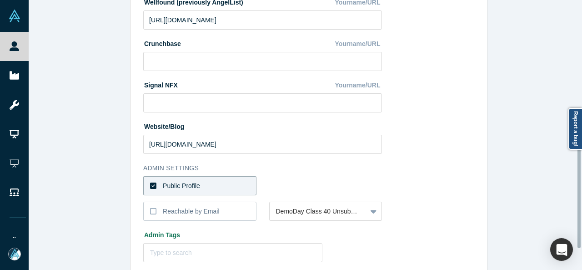
drag, startPoint x: 579, startPoint y: 167, endPoint x: 579, endPoint y: 194, distance: 27.3
click at [579, 194] on div at bounding box center [579, 194] width 3 height 107
click at [200, 209] on div "Reachable by Email" at bounding box center [191, 211] width 57 height 10
click at [0, 0] on input "Reachable by Email" at bounding box center [0, 0] width 0 height 0
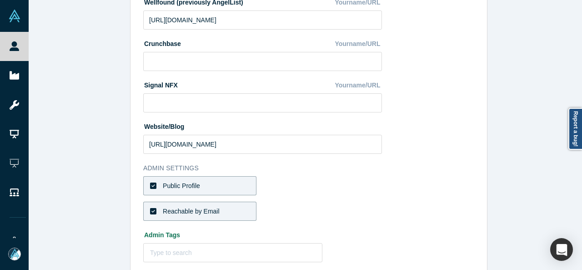
drag, startPoint x: 577, startPoint y: 199, endPoint x: 579, endPoint y: 223, distance: 24.2
click at [574, 224] on div "Edit Profile * First Name [PERSON_NAME] First Name cannot contain emoticons or …" at bounding box center [309, 138] width 560 height 277
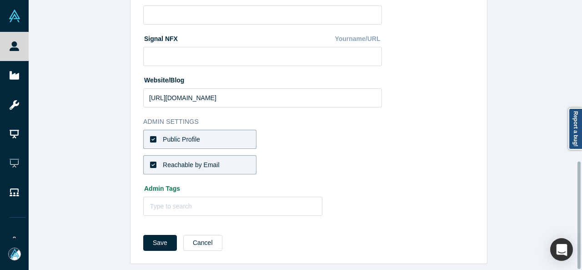
click at [579, 254] on div at bounding box center [580, 135] width 3 height 268
click at [159, 236] on button "Save" at bounding box center [160, 243] width 34 height 16
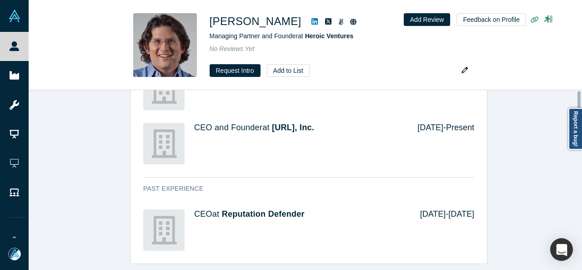
scroll to position [0, 0]
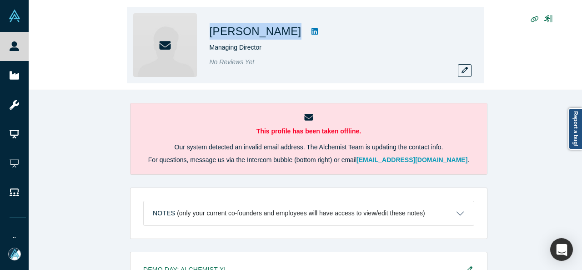
drag, startPoint x: 205, startPoint y: 34, endPoint x: 293, endPoint y: 29, distance: 87.9
click at [293, 29] on div "[PERSON_NAME] Managing Director No Reviews Yet" at bounding box center [305, 45] width 357 height 76
copy div "[PERSON_NAME]"
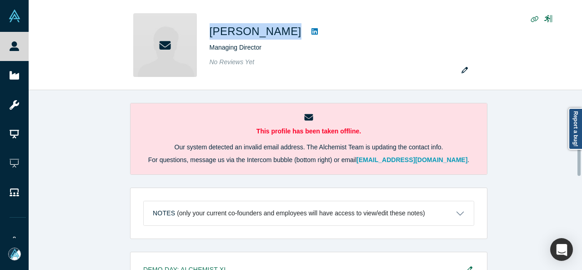
scroll to position [229, 0]
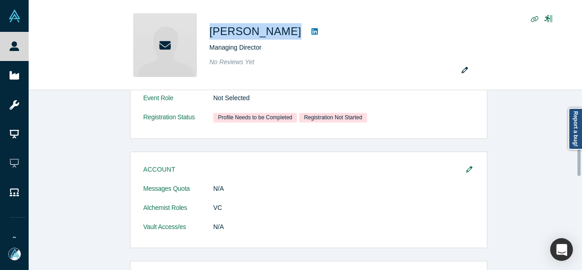
click at [579, 157] on div at bounding box center [580, 180] width 3 height 178
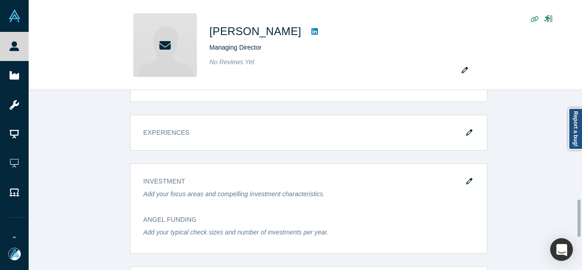
scroll to position [518, 0]
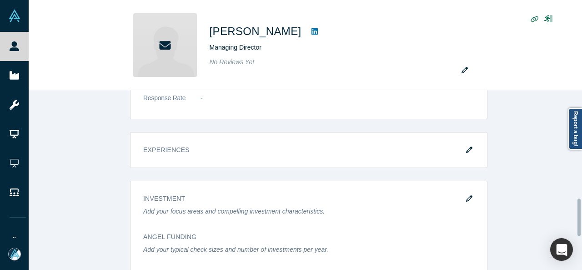
drag, startPoint x: 579, startPoint y: 157, endPoint x: 577, endPoint y: 217, distance: 60.1
click at [577, 217] on div "This profile has been taken offline. Our system detected an invalid email addre…" at bounding box center [306, 180] width 554 height 180
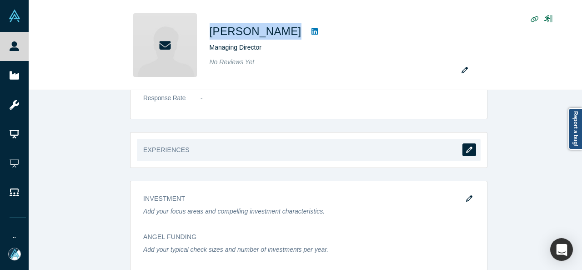
click at [468, 148] on icon "button" at bounding box center [469, 149] width 6 height 6
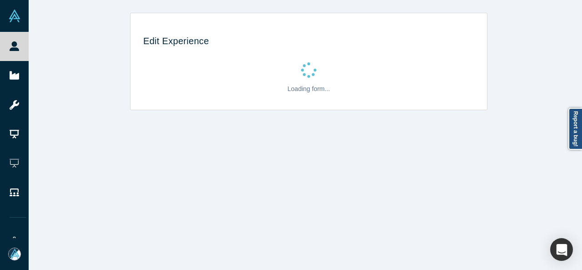
scroll to position [0, 0]
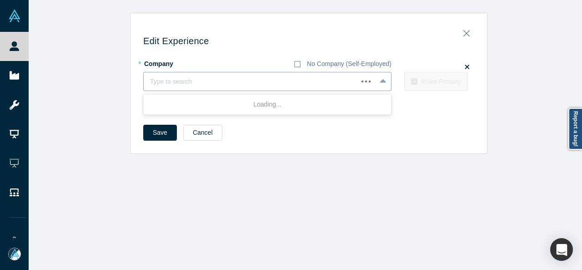
click at [304, 81] on div at bounding box center [250, 81] width 201 height 11
paste input "Executive Chairman Executive Chairman Ethos Lending"
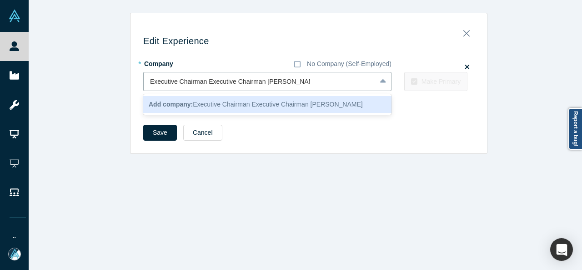
drag, startPoint x: 259, startPoint y: 83, endPoint x: 138, endPoint y: 96, distance: 121.2
click at [138, 96] on div "Edit Experience * Company No Company (Self-Employed) 1 result available for sea…" at bounding box center [309, 87] width 357 height 134
type input "Ethos Lending"
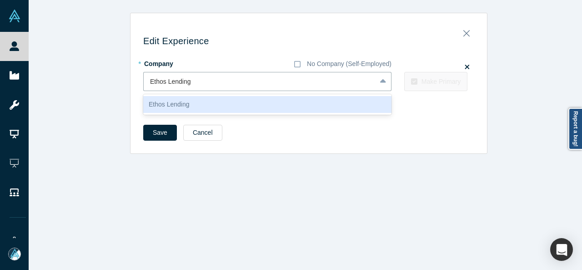
click at [170, 112] on div "Ethos Lending" at bounding box center [267, 104] width 248 height 17
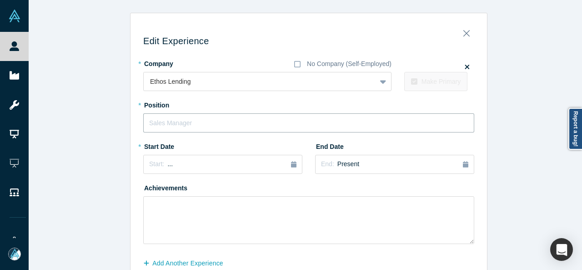
click at [172, 126] on input "text" at bounding box center [308, 122] width 331 height 19
paste input "Executive Chairman Executive Chairman"
drag, startPoint x: 199, startPoint y: 123, endPoint x: 295, endPoint y: 123, distance: 96.0
click at [295, 123] on input "Executive Chairman Executive Chairman" at bounding box center [308, 122] width 331 height 19
type input "Executive Chairman"
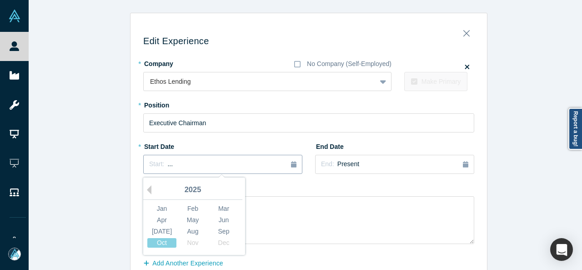
click at [249, 170] on button "Start: ..." at bounding box center [222, 164] width 159 height 19
click at [147, 190] on button "Previous Year" at bounding box center [146, 189] width 9 height 9
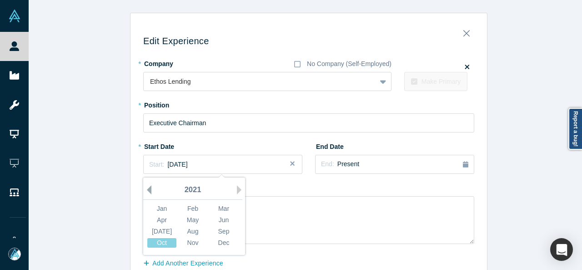
click at [147, 190] on button "Previous Year" at bounding box center [146, 189] width 9 height 9
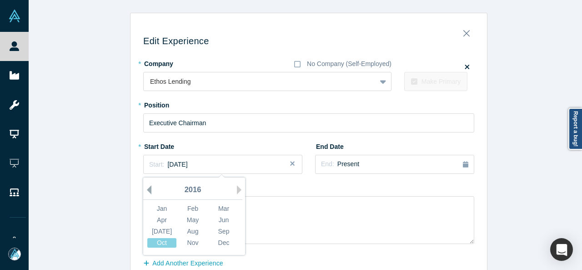
click at [147, 190] on button "Previous Year" at bounding box center [146, 189] width 9 height 9
click at [410, 188] on div "Achievements" at bounding box center [308, 212] width 331 height 64
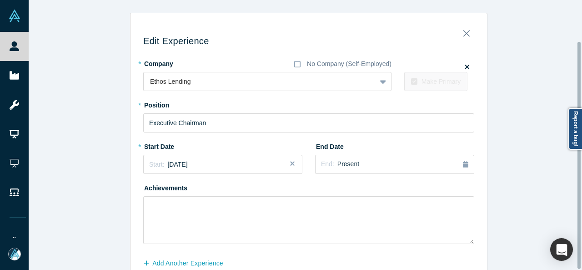
scroll to position [48, 0]
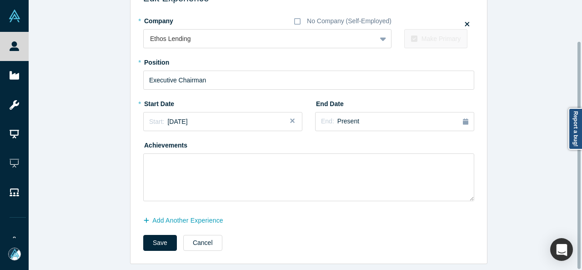
click at [580, 168] on div at bounding box center [580, 135] width 3 height 268
click at [155, 235] on button "Save" at bounding box center [160, 243] width 34 height 16
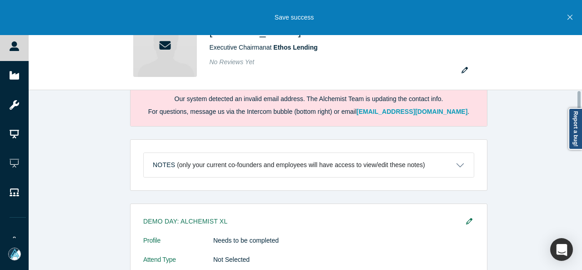
scroll to position [0, 0]
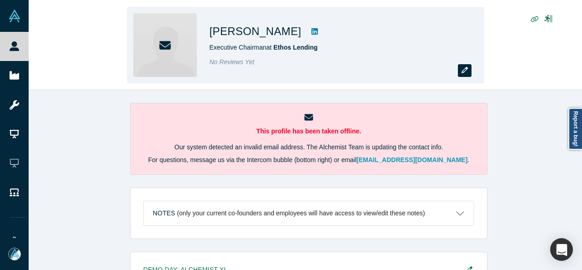
click at [460, 68] on button "button" at bounding box center [465, 70] width 14 height 13
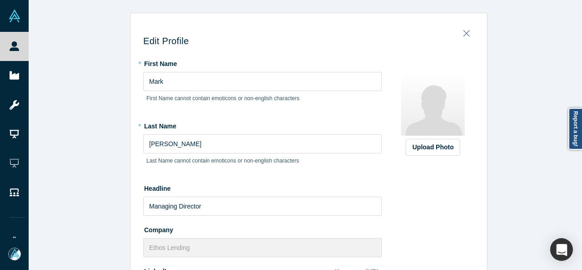
scroll to position [282, 0]
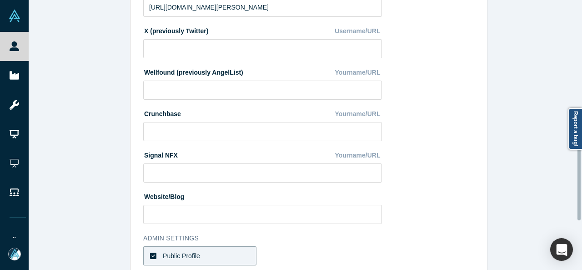
click at [579, 166] on div at bounding box center [580, 135] width 3 height 268
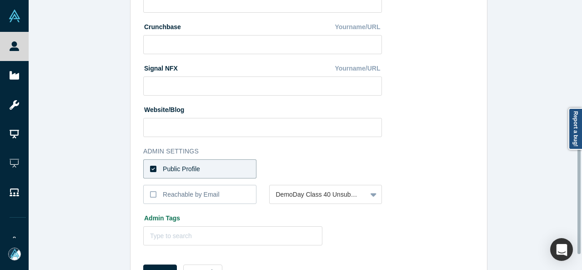
scroll to position [370, 0]
drag, startPoint x: 579, startPoint y: 166, endPoint x: 579, endPoint y: 201, distance: 35.0
click at [579, 201] on div at bounding box center [579, 201] width 3 height 107
click at [245, 167] on label "Public Profile" at bounding box center [199, 167] width 113 height 19
click at [0, 0] on input "Public Profile" at bounding box center [0, 0] width 0 height 0
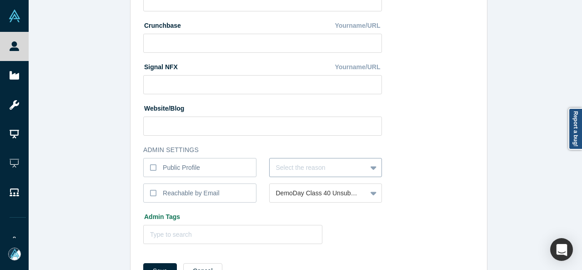
scroll to position [388, 0]
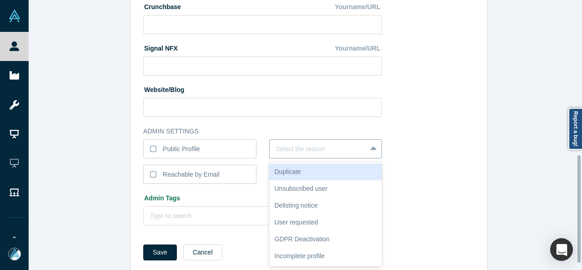
click at [277, 158] on div "6 results available. Use Up and Down to choose options, press Enter to select t…" at bounding box center [325, 148] width 113 height 19
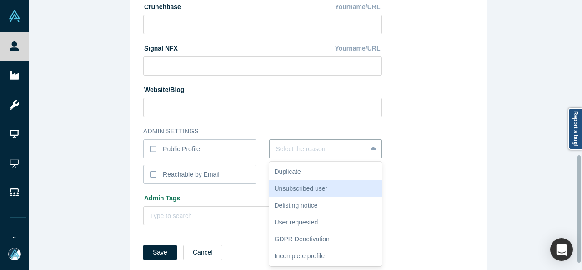
click at [278, 185] on div "Unsubscribed user" at bounding box center [325, 188] width 113 height 17
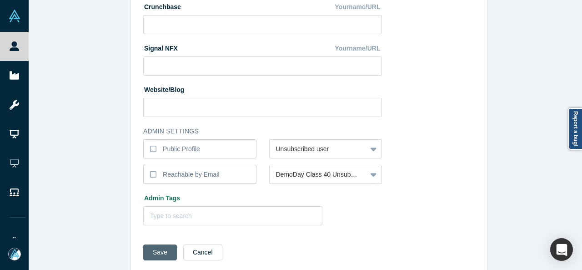
click at [161, 250] on button "Save" at bounding box center [160, 252] width 34 height 16
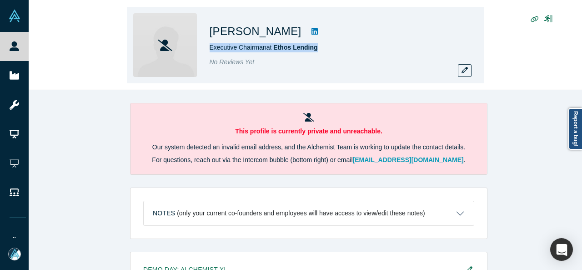
drag, startPoint x: 206, startPoint y: 46, endPoint x: 331, endPoint y: 50, distance: 124.7
click at [331, 50] on div "[PERSON_NAME] Executive Chairman at Ethos Lending No Reviews Yet" at bounding box center [305, 45] width 357 height 76
copy span "Executive Chairman at Ethos Lending"
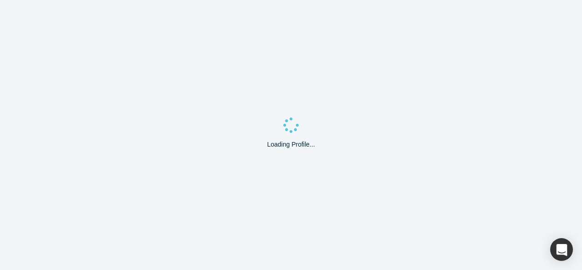
click at [389, 168] on div "Loading Profile..." at bounding box center [291, 135] width 582 height 270
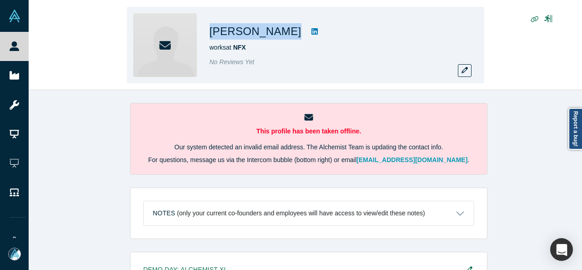
drag, startPoint x: 207, startPoint y: 31, endPoint x: 279, endPoint y: 34, distance: 71.9
click at [279, 34] on div "[PERSON_NAME] works at NFX No Reviews Yet" at bounding box center [305, 45] width 357 height 76
copy div "[PERSON_NAME]"
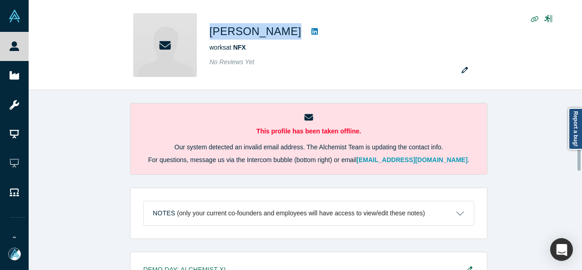
scroll to position [374, 0]
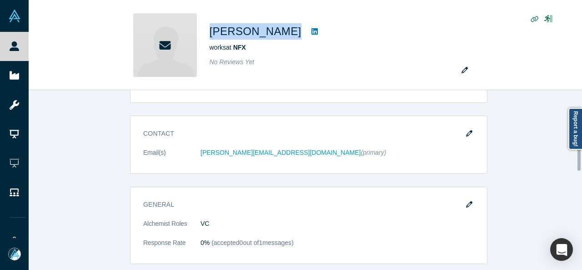
click at [579, 157] on div at bounding box center [580, 180] width 3 height 178
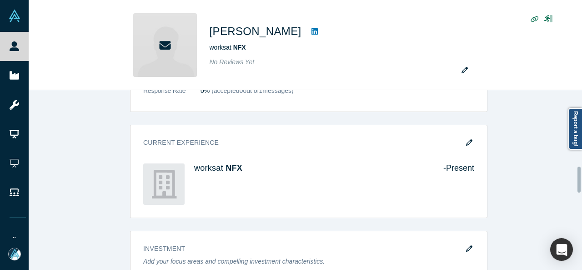
scroll to position [519, 0]
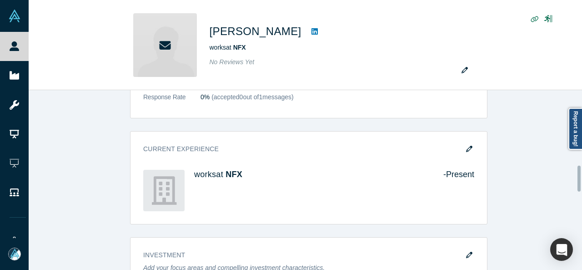
drag, startPoint x: 579, startPoint y: 157, endPoint x: 580, endPoint y: 178, distance: 20.9
click at [580, 178] on div at bounding box center [579, 179] width 3 height 26
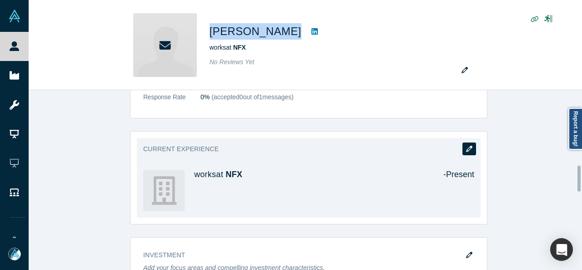
click at [464, 150] on button "button" at bounding box center [470, 148] width 14 height 13
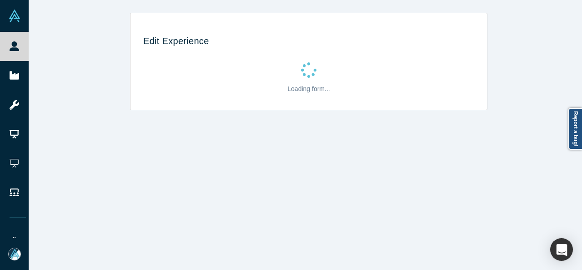
scroll to position [0, 0]
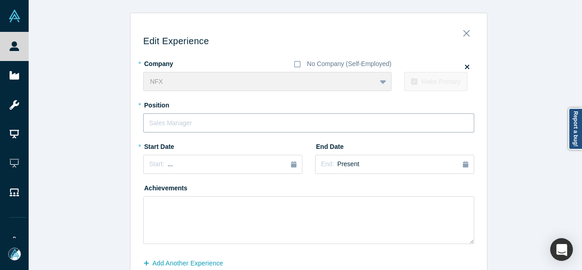
click at [389, 120] on input "text" at bounding box center [308, 122] width 331 height 19
paste input "General Partner"
type input "General Partner"
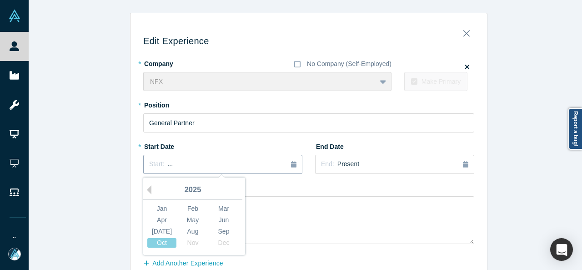
click at [222, 162] on div "Start: ..." at bounding box center [222, 164] width 147 height 10
click at [146, 189] on button "Previous Year" at bounding box center [146, 189] width 9 height 9
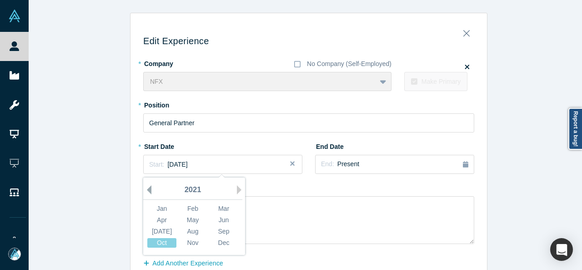
click at [146, 189] on button "Previous Year" at bounding box center [146, 189] width 9 height 9
click at [227, 232] on div "Sep" at bounding box center [223, 232] width 29 height 10
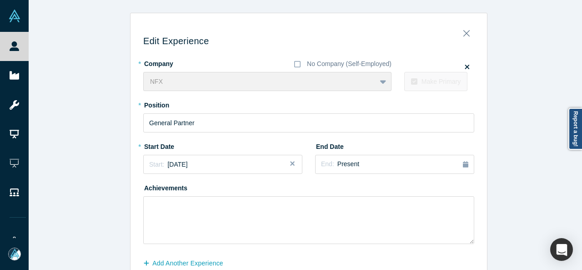
scroll to position [48, 0]
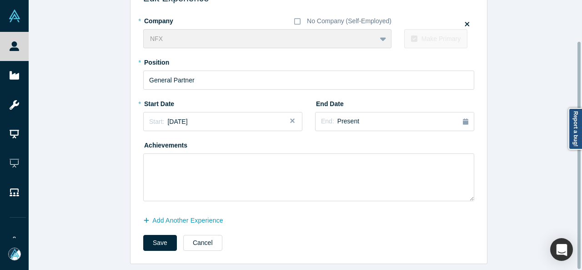
drag, startPoint x: 579, startPoint y: 165, endPoint x: 578, endPoint y: 171, distance: 7.1
click at [579, 171] on div at bounding box center [580, 135] width 3 height 268
click at [151, 236] on button "Save" at bounding box center [160, 243] width 34 height 16
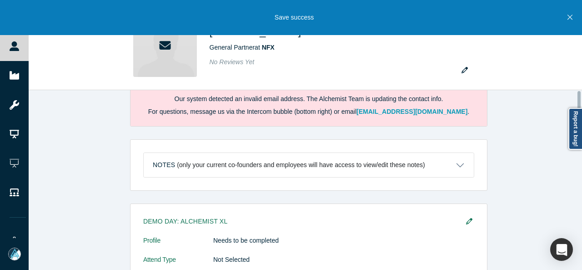
scroll to position [0, 0]
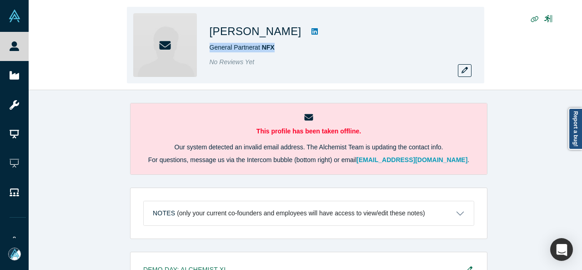
drag, startPoint x: 287, startPoint y: 49, endPoint x: 209, endPoint y: 49, distance: 78.7
click at [209, 49] on div "[PERSON_NAME] General Partner at NFX No Reviews Yet" at bounding box center [305, 45] width 357 height 76
copy span "General Partner at NFX"
drag, startPoint x: 579, startPoint y: 61, endPoint x: 579, endPoint y: 65, distance: 4.6
click at [579, 65] on div "[PERSON_NAME] General Partner at NFX No Reviews Yet" at bounding box center [306, 45] width 554 height 90
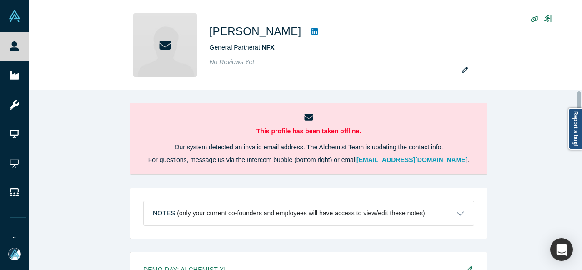
scroll to position [370, 0]
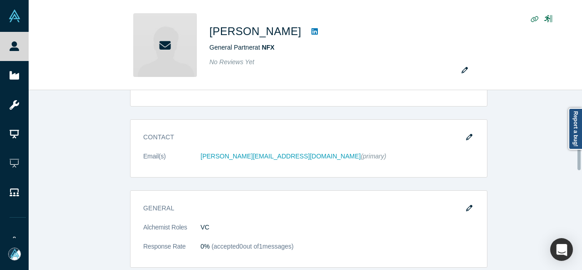
click at [580, 157] on div at bounding box center [580, 180] width 3 height 178
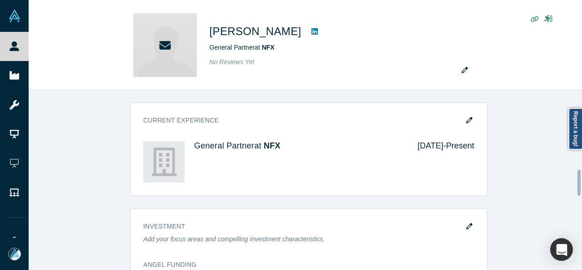
scroll to position [545, 0]
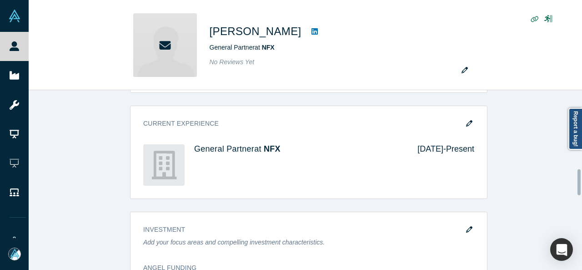
drag, startPoint x: 580, startPoint y: 157, endPoint x: 576, endPoint y: 182, distance: 25.3
click at [576, 182] on div "This profile has been taken offline. Our system detected an invalid email addre…" at bounding box center [306, 180] width 554 height 180
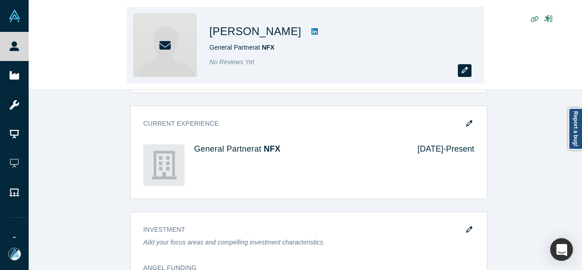
click at [465, 70] on icon "button" at bounding box center [465, 70] width 6 height 6
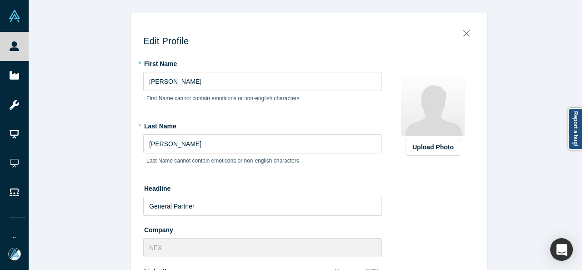
click at [578, 178] on div "Edit Profile * First Name [PERSON_NAME] First Name cannot contain emoticons or …" at bounding box center [309, 138] width 560 height 277
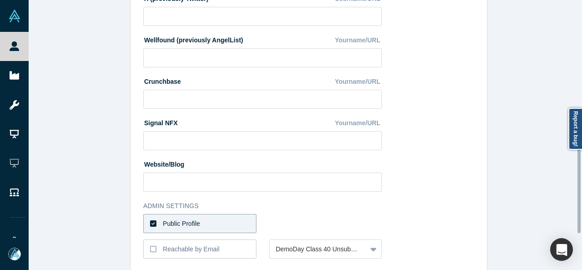
click at [579, 179] on div at bounding box center [580, 135] width 3 height 268
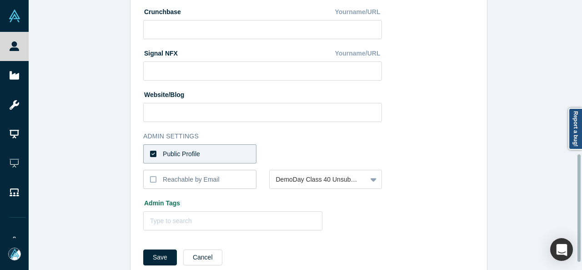
scroll to position [386, 0]
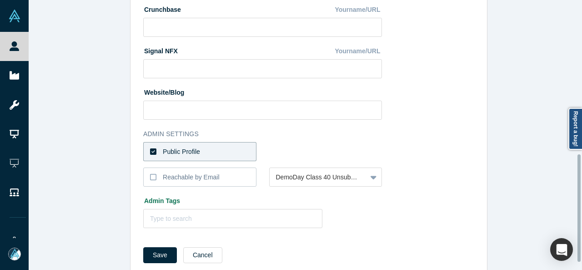
drag, startPoint x: 579, startPoint y: 179, endPoint x: 575, endPoint y: 208, distance: 29.0
click at [575, 208] on div "Edit Profile * First Name [PERSON_NAME] First Name cannot contain emoticons or …" at bounding box center [306, 135] width 554 height 270
click at [210, 175] on div "Reachable by Email" at bounding box center [191, 177] width 57 height 10
click at [0, 0] on input "Reachable by Email" at bounding box center [0, 0] width 0 height 0
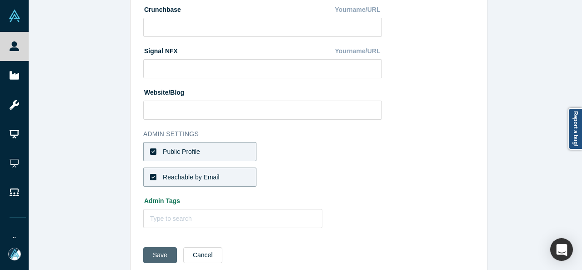
click at [157, 256] on button "Save" at bounding box center [160, 255] width 34 height 16
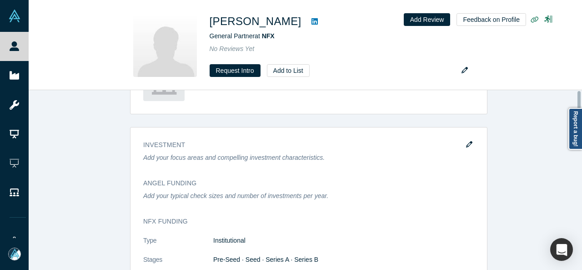
scroll to position [0, 0]
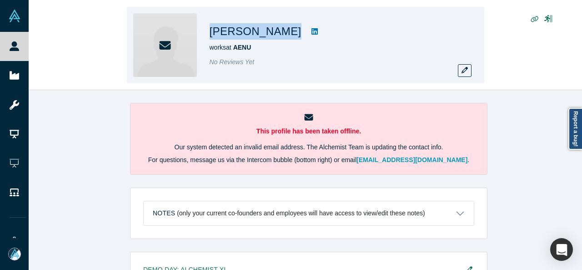
drag, startPoint x: 205, startPoint y: 32, endPoint x: 287, endPoint y: 32, distance: 81.9
click at [287, 32] on div "[PERSON_NAME] works at AENU No Reviews Yet" at bounding box center [305, 45] width 357 height 76
copy div "[PERSON_NAME]"
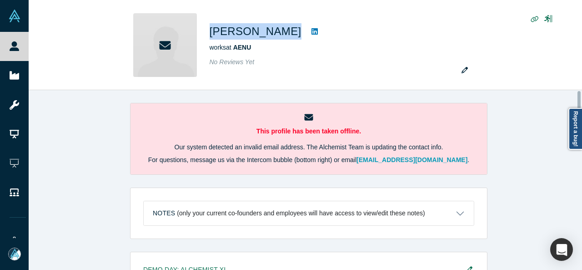
scroll to position [303, 0]
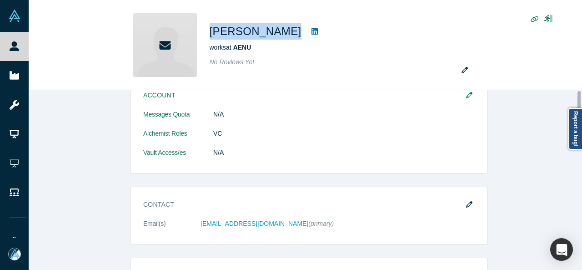
click at [579, 165] on div at bounding box center [580, 180] width 3 height 178
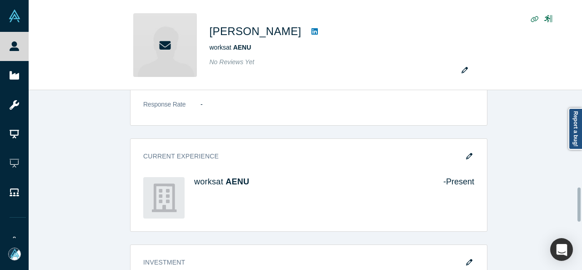
scroll to position [515, 0]
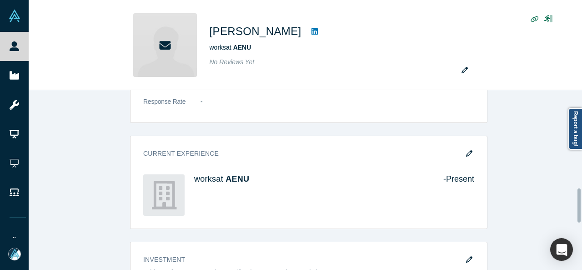
drag, startPoint x: 579, startPoint y: 165, endPoint x: 573, endPoint y: 205, distance: 40.5
click at [573, 205] on div "This profile has been taken offline. Our system detected an invalid email addre…" at bounding box center [306, 180] width 554 height 180
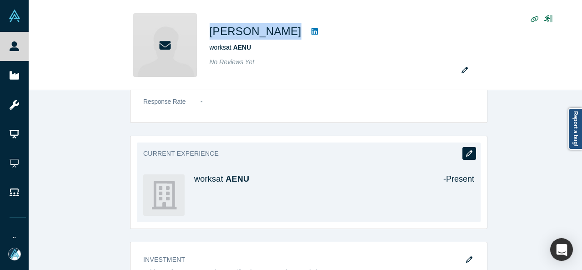
click at [468, 153] on icon "button" at bounding box center [469, 153] width 6 height 6
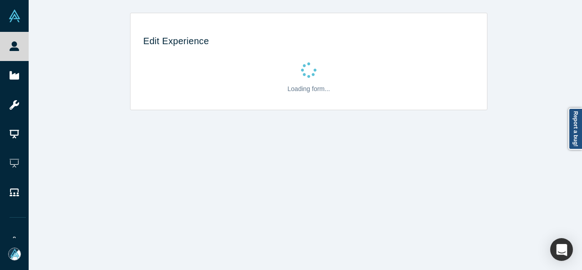
scroll to position [0, 0]
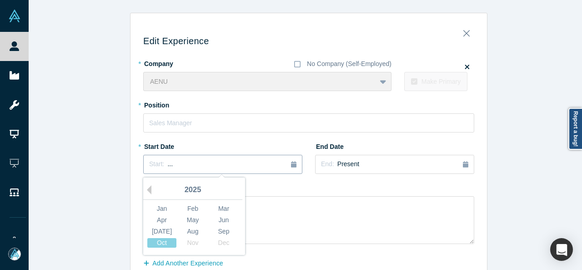
click at [230, 163] on div "Start: ..." at bounding box center [222, 164] width 147 height 10
click at [146, 190] on button "Previous Year" at bounding box center [146, 189] width 9 height 9
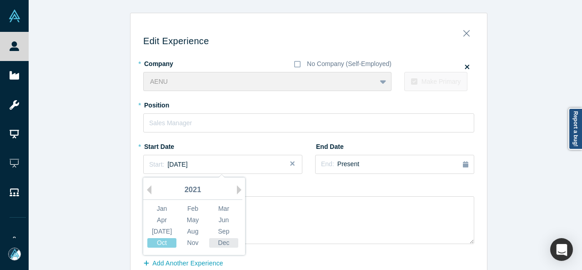
click at [212, 242] on div "Dec" at bounding box center [223, 243] width 29 height 10
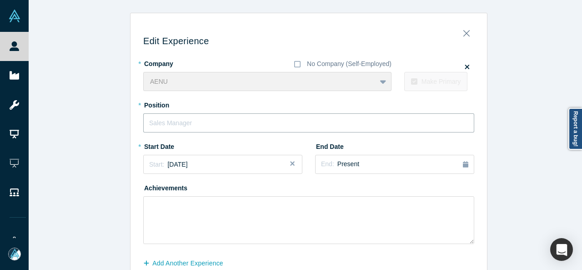
click at [210, 123] on input "text" at bounding box center [308, 122] width 331 height 19
type input "Principal"
click at [121, 161] on div "Edit Experience * Company No Company (Self-Employed) AENU To pick up a draggabl…" at bounding box center [309, 160] width 560 height 294
click at [195, 264] on button "Add Another Experience" at bounding box center [188, 263] width 90 height 16
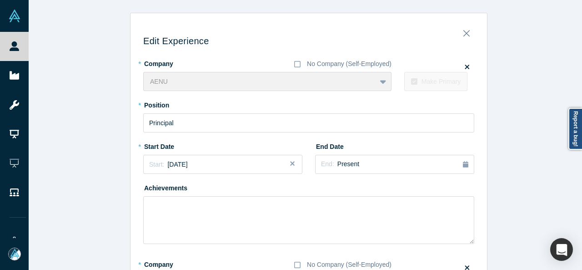
scroll to position [2, 0]
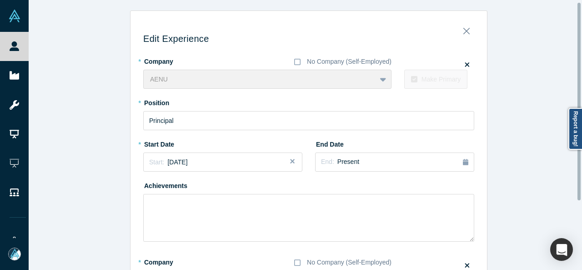
drag, startPoint x: 580, startPoint y: 101, endPoint x: 574, endPoint y: 156, distance: 54.9
click at [574, 156] on div "Edit Experience * Company No Company (Self-Employed) AENU To pick up a draggabl…" at bounding box center [306, 135] width 554 height 270
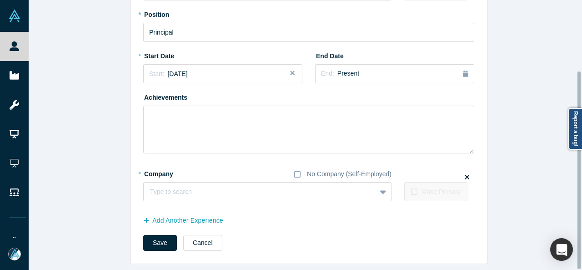
scroll to position [96, 0]
drag, startPoint x: 578, startPoint y: 159, endPoint x: 570, endPoint y: 239, distance: 80.0
click at [570, 239] on div "People Startups Resources Demo Day AX Demo Day Registrants Settings Dashboard E…" at bounding box center [291, 135] width 582 height 270
click at [309, 186] on div at bounding box center [250, 191] width 201 height 11
paste input "feld.energy logo Investor Investor feld.energy"
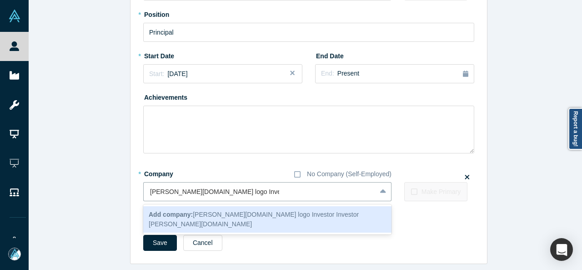
drag, startPoint x: 242, startPoint y: 186, endPoint x: 122, endPoint y: 192, distance: 119.8
click at [122, 192] on div "Edit Experience * Company No Company (Self-Employed) AENU To pick up a draggabl…" at bounding box center [309, 93] width 560 height 342
type input "feld.energy"
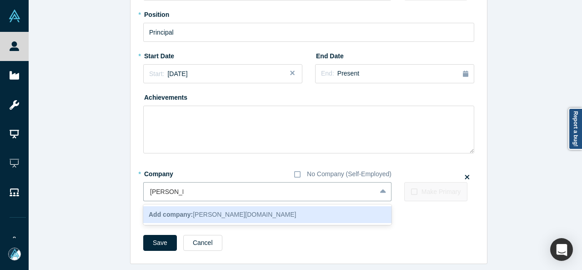
click at [166, 213] on div "Add company: feld.energy" at bounding box center [267, 214] width 248 height 17
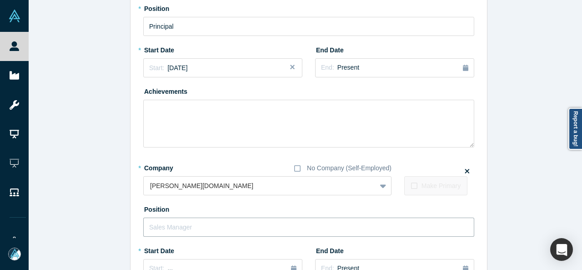
click at [170, 225] on input "text" at bounding box center [308, 226] width 331 height 19
paste input "feld.energy logo Investor Investor"
drag, startPoint x: 216, startPoint y: 227, endPoint x: 85, endPoint y: 232, distance: 132.0
click at [85, 232] on div "Edit Experience * Company No Company (Self-Employed) AENU To pick up a draggabl…" at bounding box center [309, 163] width 560 height 494
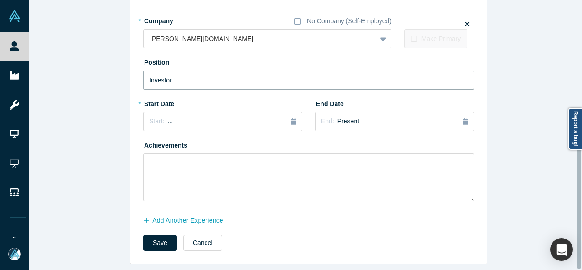
drag, startPoint x: 579, startPoint y: 154, endPoint x: 577, endPoint y: 169, distance: 14.7
click at [577, 169] on div "Edit Experience * Company No Company (Self-Employed) AENU To pick up a draggabl…" at bounding box center [306, 135] width 554 height 270
type input "Investor"
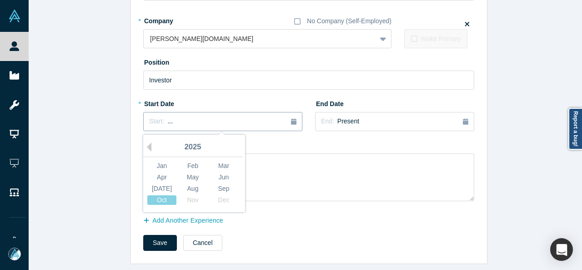
click at [192, 116] on div "Start: ..." at bounding box center [222, 121] width 147 height 10
click at [221, 184] on div "Sep" at bounding box center [223, 189] width 29 height 10
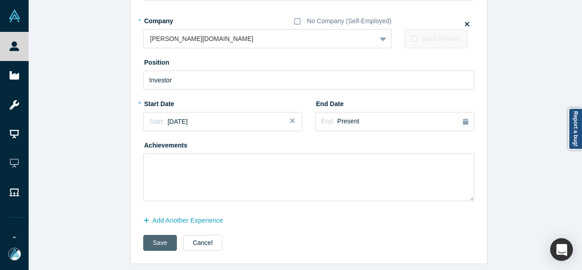
click at [151, 241] on button "Save" at bounding box center [160, 243] width 34 height 16
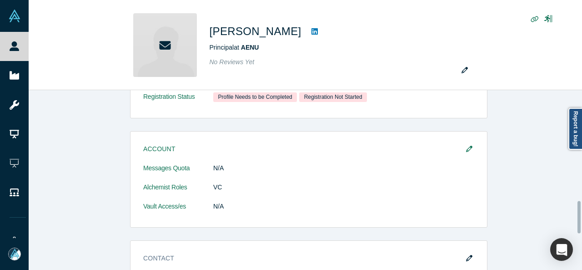
scroll to position [0, 0]
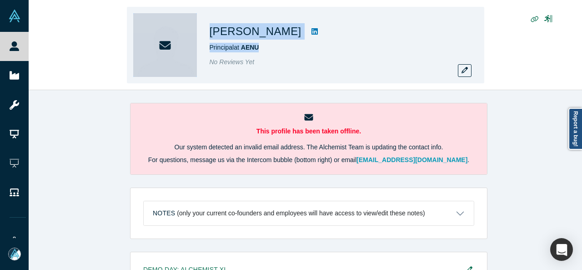
drag, startPoint x: 278, startPoint y: 46, endPoint x: 202, endPoint y: 53, distance: 75.8
click at [202, 53] on div "Melina Sanchez Principal at AENU No Reviews Yet" at bounding box center [305, 45] width 357 height 76
click at [258, 49] on span "AENU" at bounding box center [250, 47] width 18 height 7
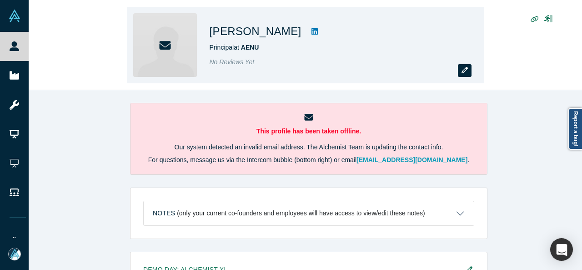
click at [469, 73] on button "button" at bounding box center [465, 70] width 14 height 13
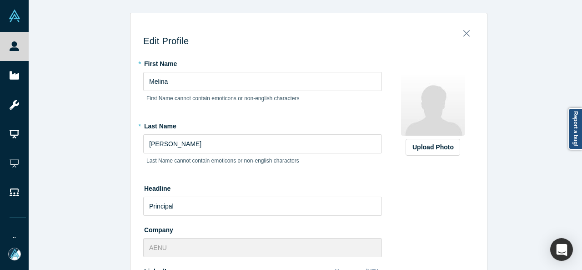
scroll to position [404, 0]
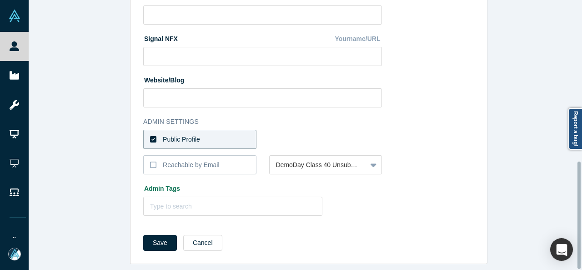
click at [579, 219] on div at bounding box center [580, 135] width 3 height 268
click at [145, 155] on label "Reachable by Email" at bounding box center [199, 164] width 113 height 19
click at [0, 0] on input "Reachable by Email" at bounding box center [0, 0] width 0 height 0
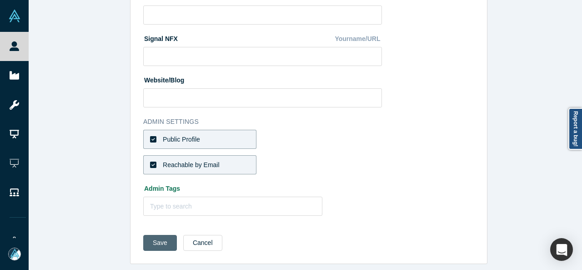
click at [153, 237] on button "Save" at bounding box center [160, 243] width 34 height 16
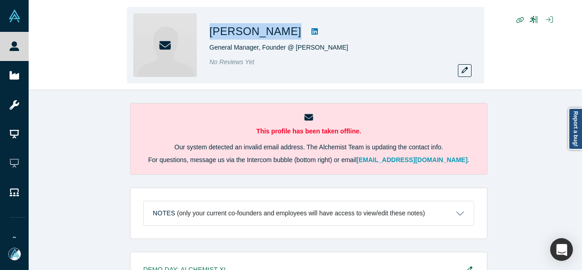
drag, startPoint x: 206, startPoint y: 35, endPoint x: 281, endPoint y: 36, distance: 74.1
click at [281, 36] on div "[PERSON_NAME] General Manager, Founder @ [PERSON_NAME] No Reviews Yet" at bounding box center [305, 45] width 357 height 76
copy div "[PERSON_NAME]"
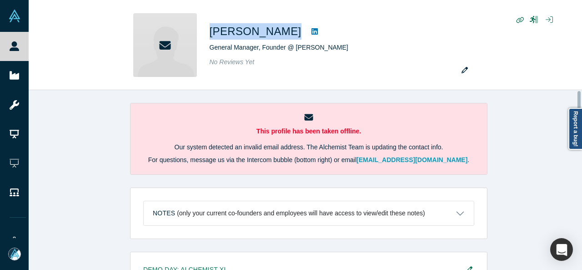
scroll to position [233, 0]
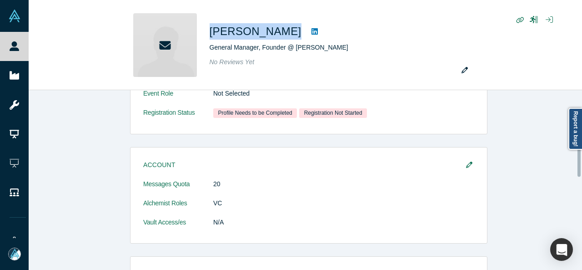
click at [579, 158] on div at bounding box center [580, 180] width 3 height 178
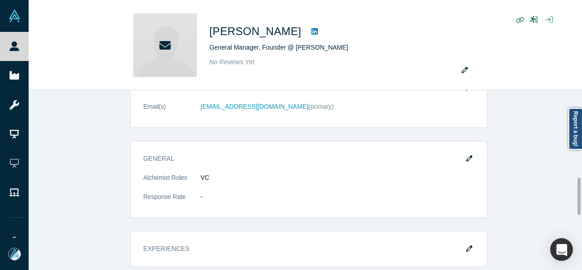
scroll to position [422, 0]
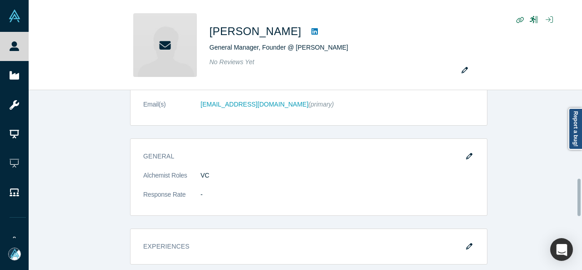
drag, startPoint x: 579, startPoint y: 158, endPoint x: 579, endPoint y: 197, distance: 39.1
click at [579, 197] on div at bounding box center [579, 196] width 3 height 37
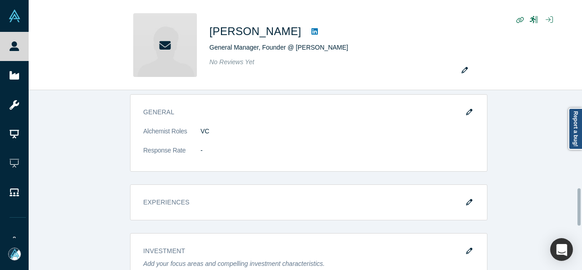
scroll to position [470, 0]
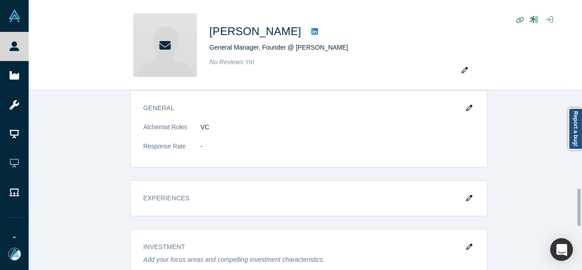
drag, startPoint x: 579, startPoint y: 197, endPoint x: 574, endPoint y: 207, distance: 11.4
click at [574, 207] on div "This profile has been taken offline. Our system detected an invalid email addre…" at bounding box center [306, 180] width 554 height 180
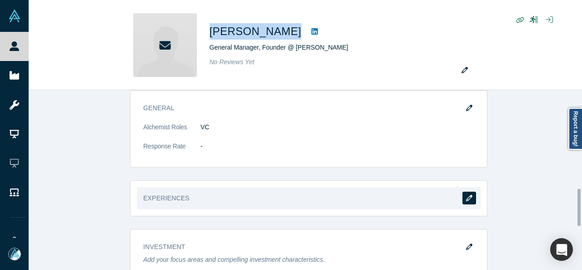
click at [465, 198] on button "button" at bounding box center [470, 197] width 14 height 13
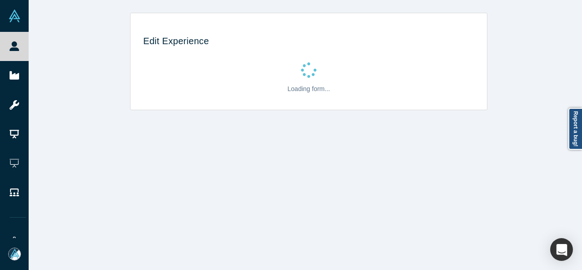
scroll to position [0, 0]
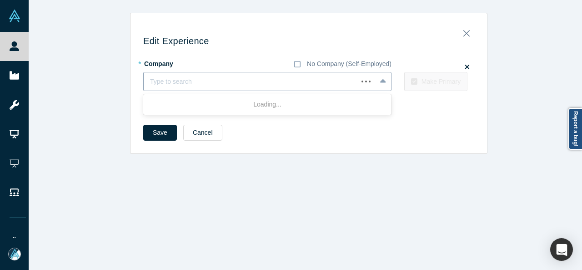
click at [284, 83] on div at bounding box center [250, 81] width 201 height 11
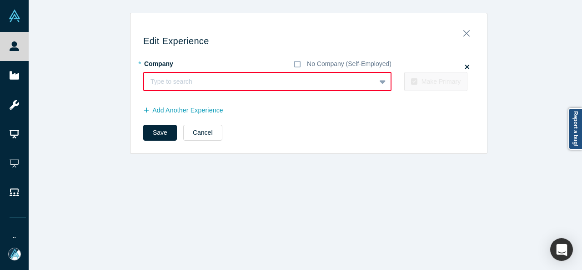
click at [353, 78] on div at bounding box center [260, 81] width 219 height 11
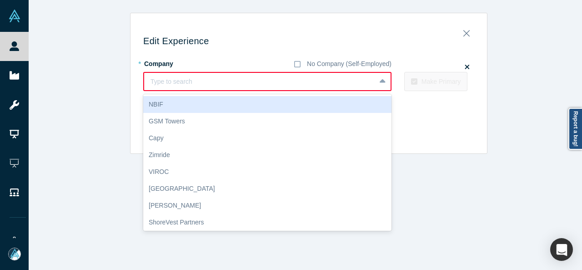
paste input "General Manager, Founder General Manager, Founder [PERSON_NAME] Inc."
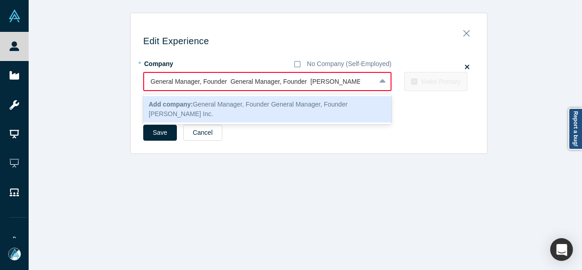
drag, startPoint x: 304, startPoint y: 81, endPoint x: 131, endPoint y: 92, distance: 173.2
click at [131, 92] on div "Edit Experience * Company No Company (Self-Employed) 1 result available for sea…" at bounding box center [309, 87] width 357 height 134
type input "[PERSON_NAME] Brokers Inc."
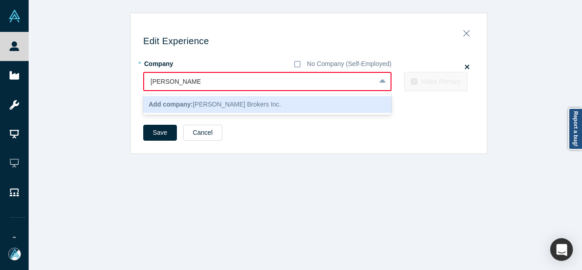
click at [163, 105] on b "Add company:" at bounding box center [171, 104] width 44 height 7
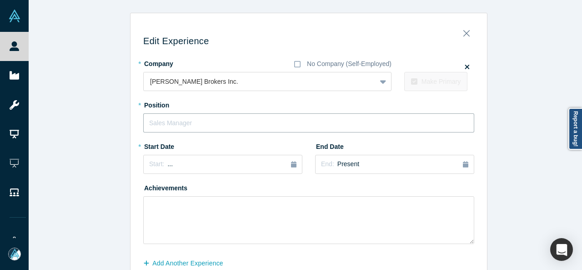
paste input "General Manager, Founder General Manager, Founder"
click at [168, 124] on input "General Manager, Founder General Manager, Founder" at bounding box center [308, 122] width 331 height 19
click at [220, 123] on input "General Manager, Founder General Manager, Founder" at bounding box center [308, 122] width 331 height 19
type input "General Manager, Founder"
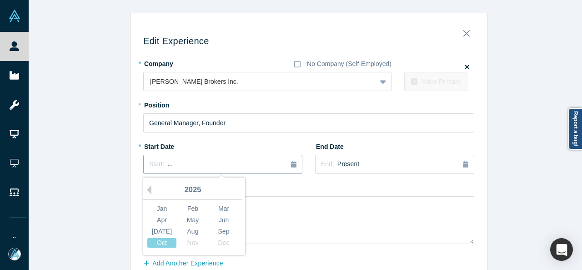
click at [222, 167] on div "Start: ..." at bounding box center [222, 164] width 147 height 10
click at [146, 189] on button "Previous Year" at bounding box center [146, 189] width 9 height 9
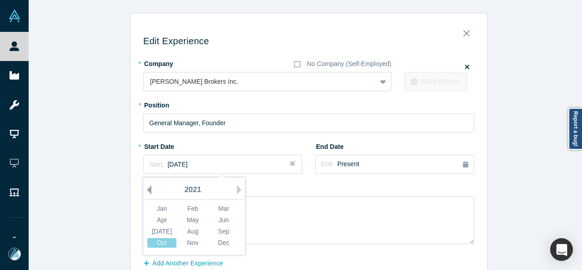
click at [146, 189] on button "Previous Year" at bounding box center [146, 189] width 9 height 9
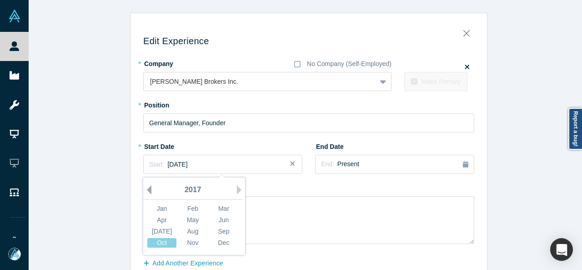
click at [146, 189] on button "Previous Year" at bounding box center [146, 189] width 9 height 9
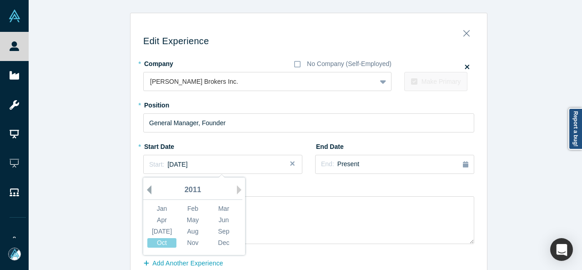
click at [146, 189] on button "Previous Year" at bounding box center [146, 189] width 9 height 9
click at [186, 245] on div "Nov" at bounding box center [192, 243] width 29 height 10
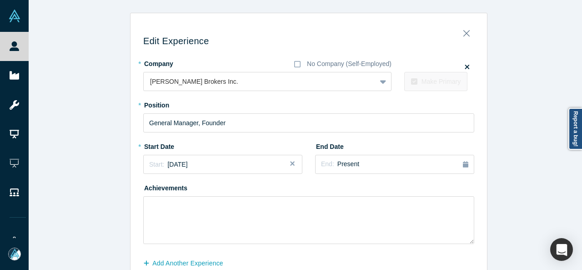
scroll to position [48, 0]
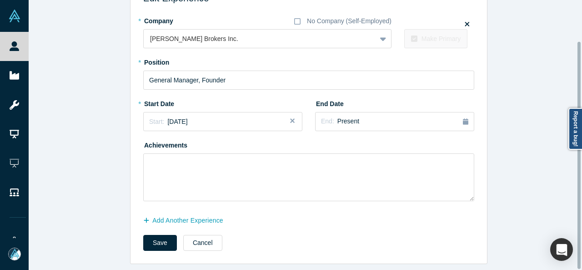
drag, startPoint x: 580, startPoint y: 172, endPoint x: 578, endPoint y: 191, distance: 19.2
click at [579, 191] on div at bounding box center [580, 135] width 3 height 268
click at [163, 235] on button "Save" at bounding box center [160, 243] width 34 height 16
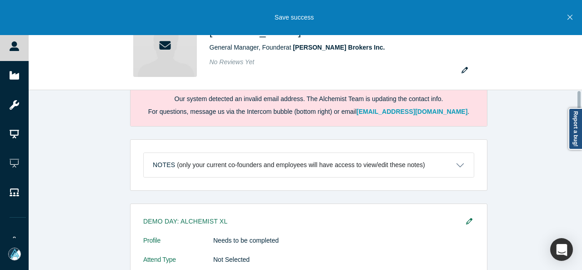
scroll to position [0, 0]
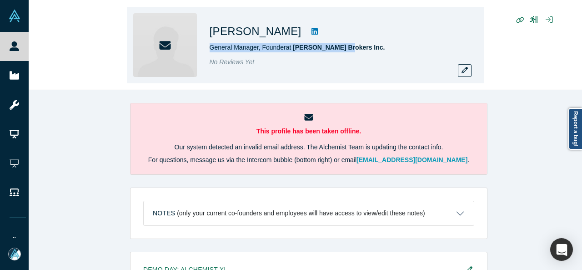
drag, startPoint x: 354, startPoint y: 52, endPoint x: 209, endPoint y: 49, distance: 144.7
click at [210, 49] on div "General Manager, Founder at [PERSON_NAME] Brokers Inc." at bounding box center [337, 48] width 255 height 10
copy span "General Manager, Founder at [PERSON_NAME] Brokers Inc."
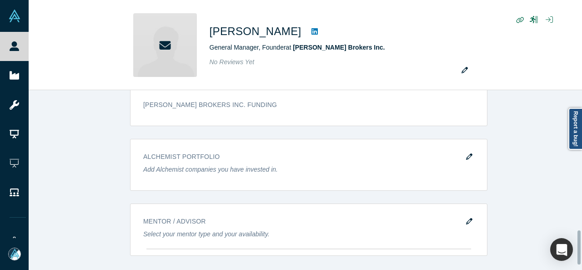
scroll to position [763, 0]
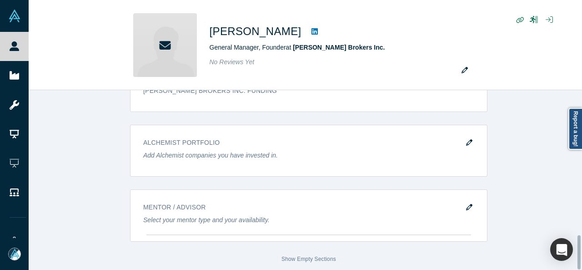
drag, startPoint x: 579, startPoint y: 100, endPoint x: 581, endPoint y: 273, distance: 173.8
click at [581, 269] on html "People Startups Resources Demo Day AX Demo Day Registrants Settings Dashboard E…" at bounding box center [291, 135] width 582 height 270
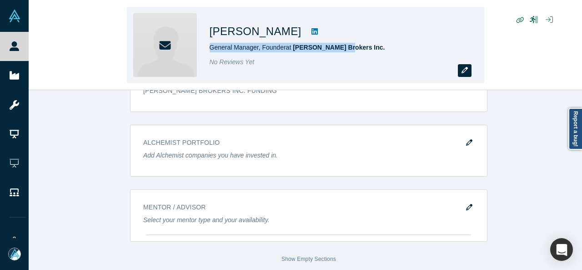
click at [467, 73] on icon "button" at bounding box center [465, 70] width 6 height 6
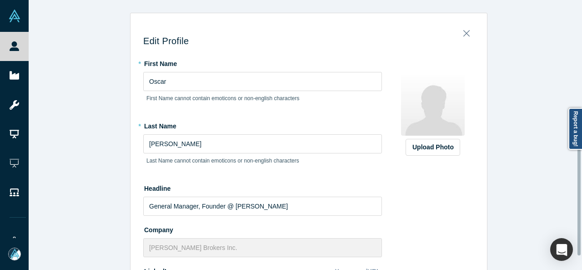
scroll to position [370, 0]
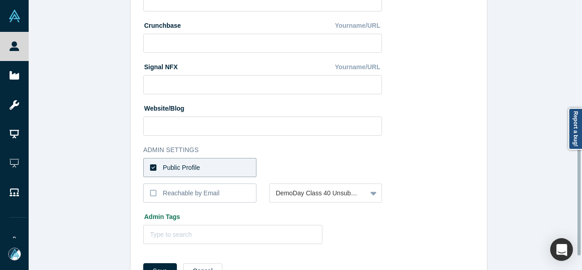
click at [579, 201] on div at bounding box center [580, 135] width 3 height 268
click at [249, 171] on label "Public Profile" at bounding box center [199, 167] width 113 height 19
click at [0, 0] on input "Public Profile" at bounding box center [0, 0] width 0 height 0
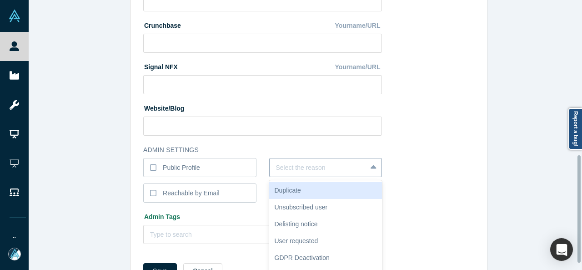
scroll to position [388, 0]
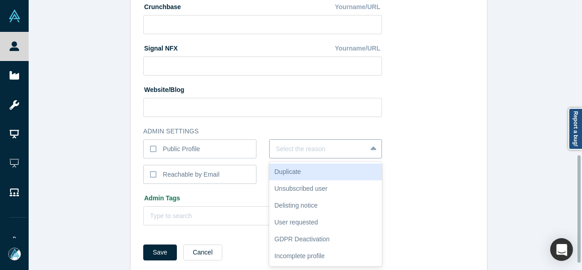
click at [276, 158] on div "6 results available. Use Up and Down to choose options, press Enter to select t…" at bounding box center [325, 148] width 113 height 19
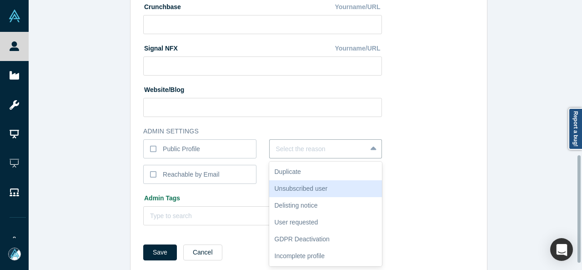
click at [278, 186] on div "Unsubscribed user" at bounding box center [325, 188] width 113 height 17
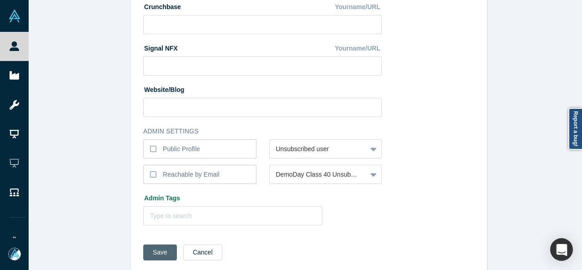
click at [164, 254] on button "Save" at bounding box center [160, 252] width 34 height 16
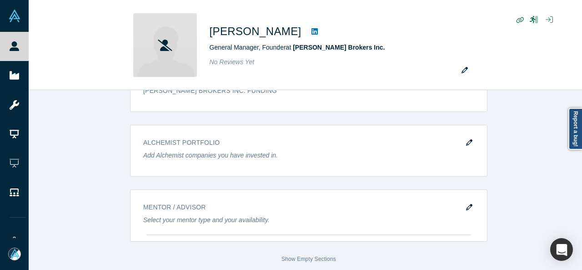
scroll to position [0, 0]
